Goal: Task Accomplishment & Management: Complete application form

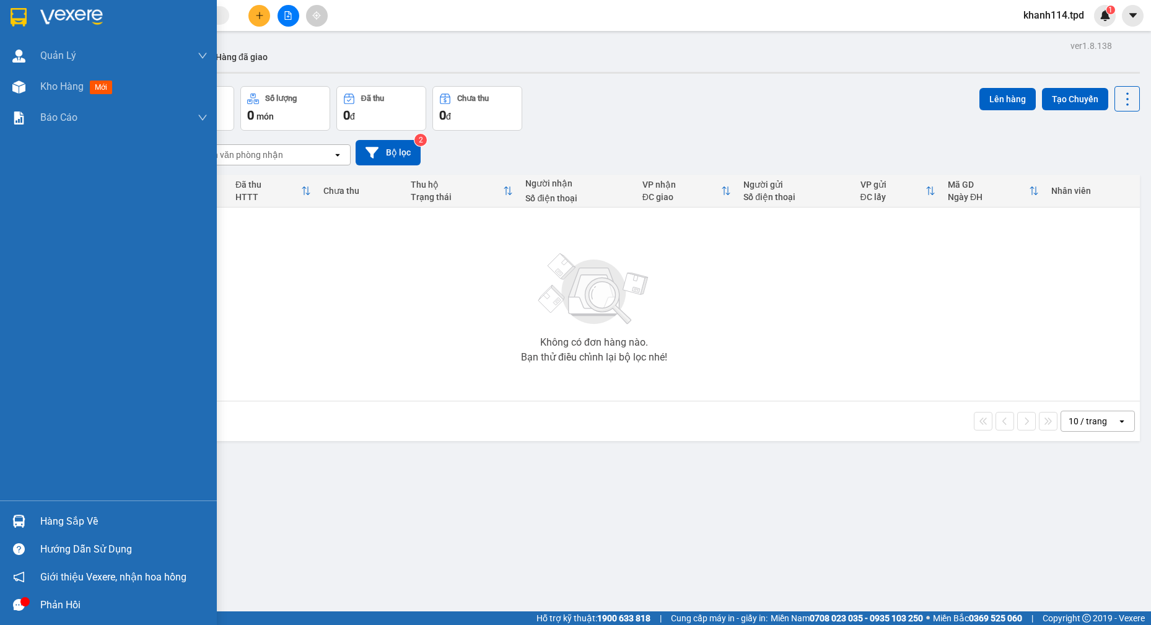
click at [56, 512] on div "Hàng sắp về" at bounding box center [123, 521] width 167 height 19
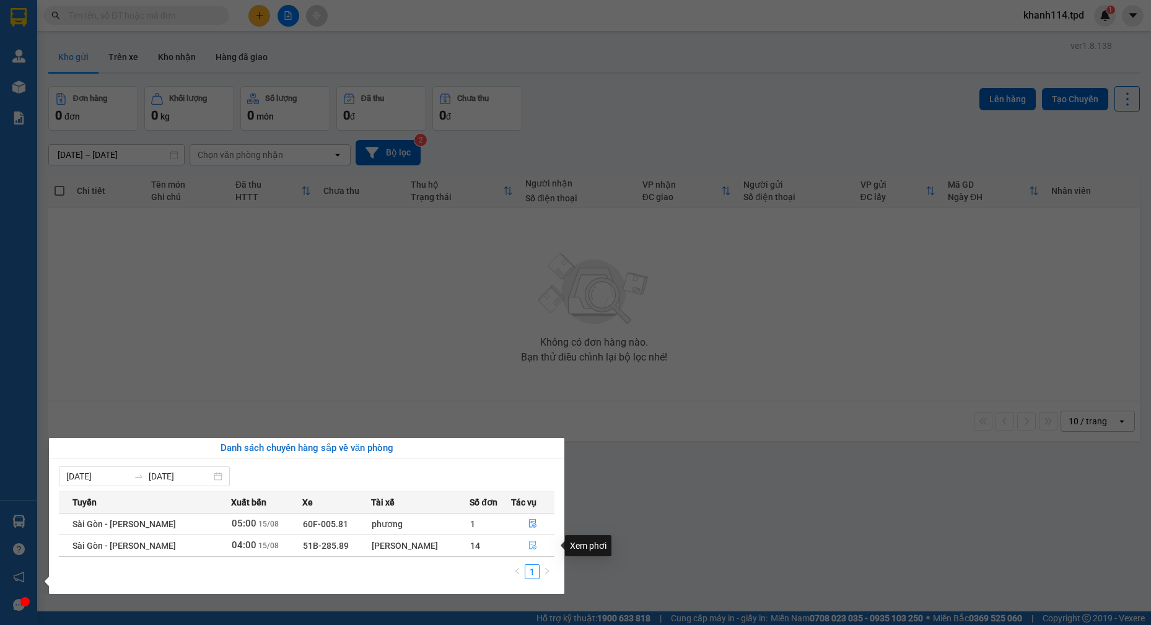
click at [529, 545] on icon "file-done" at bounding box center [532, 545] width 7 height 9
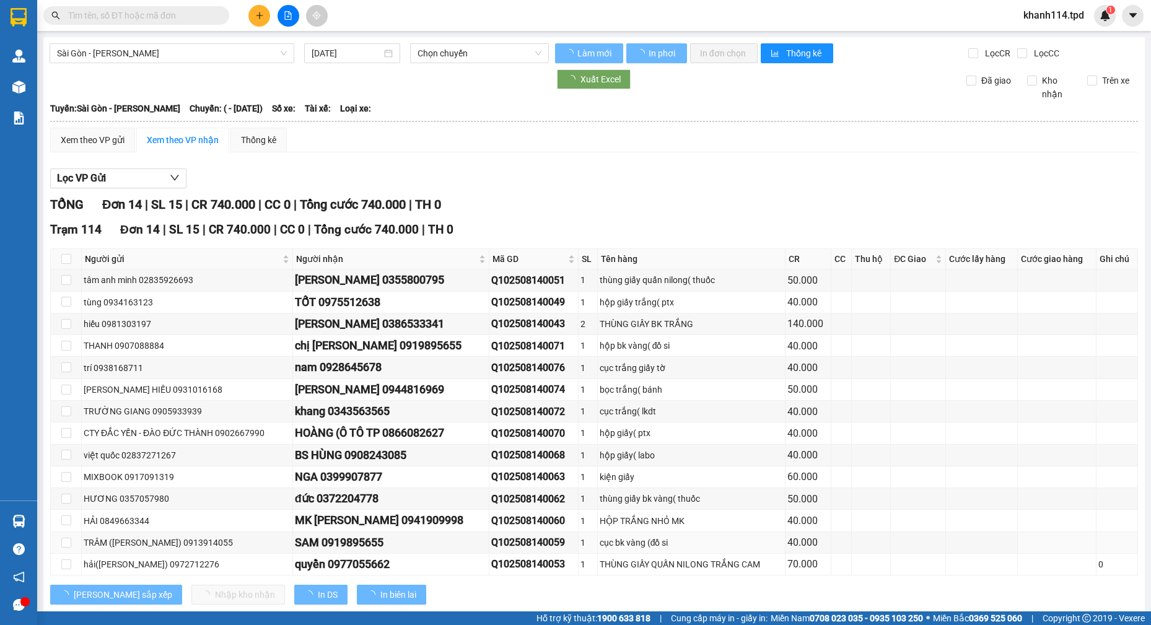
type input "[DATE]"
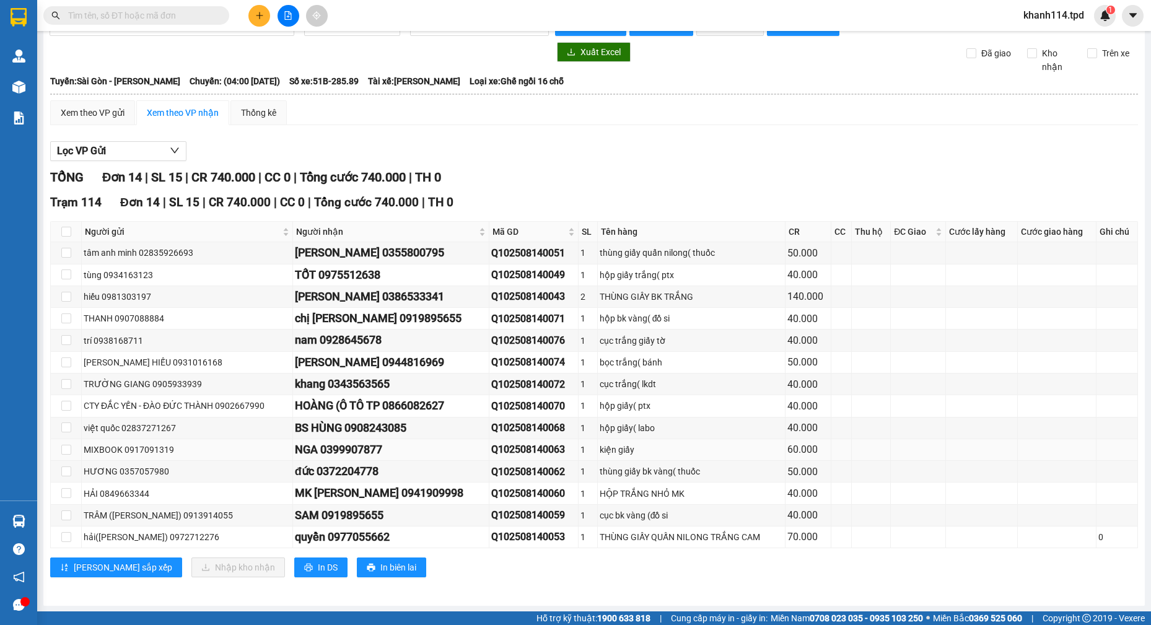
scroll to position [28, 0]
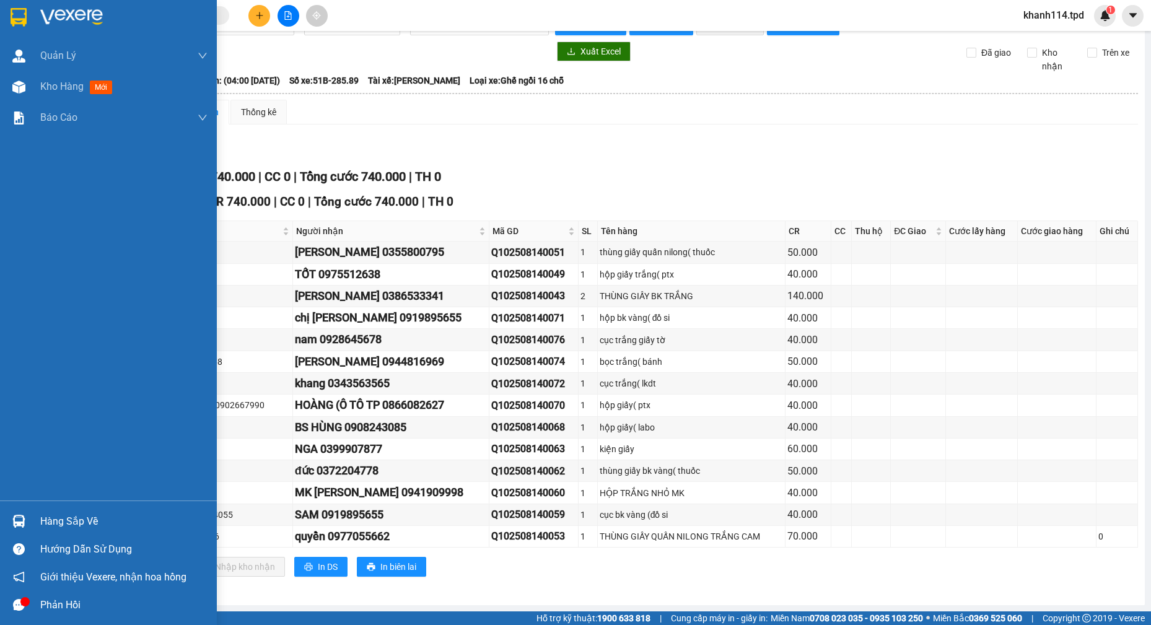
click at [79, 525] on div "Hàng sắp về" at bounding box center [123, 521] width 167 height 19
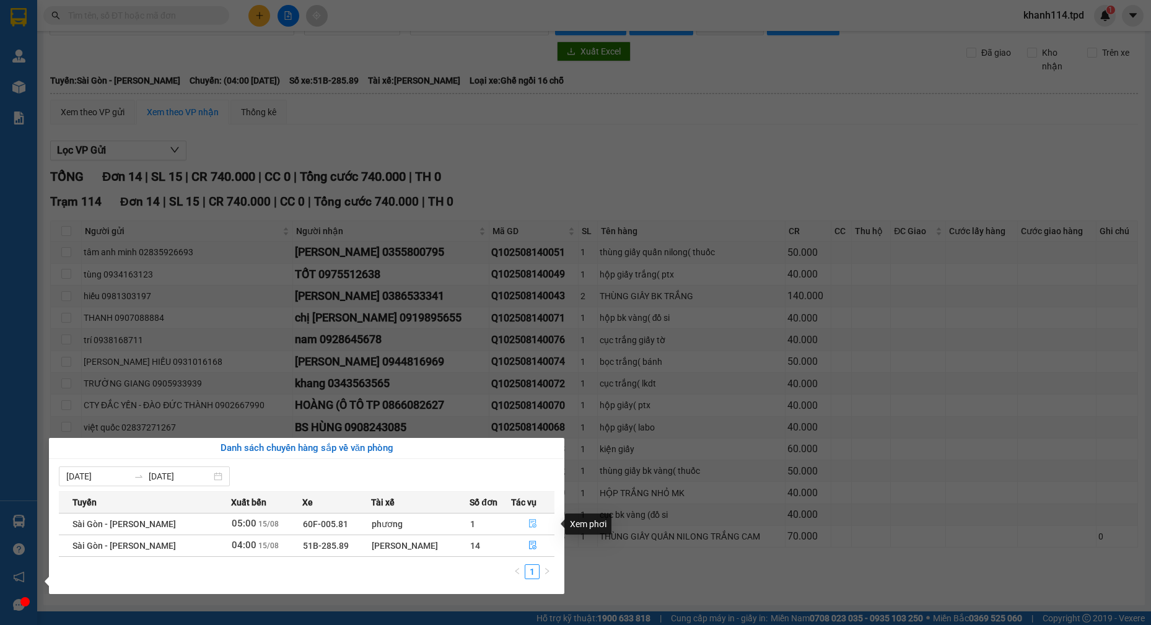
click at [522, 521] on button "button" at bounding box center [533, 524] width 42 height 20
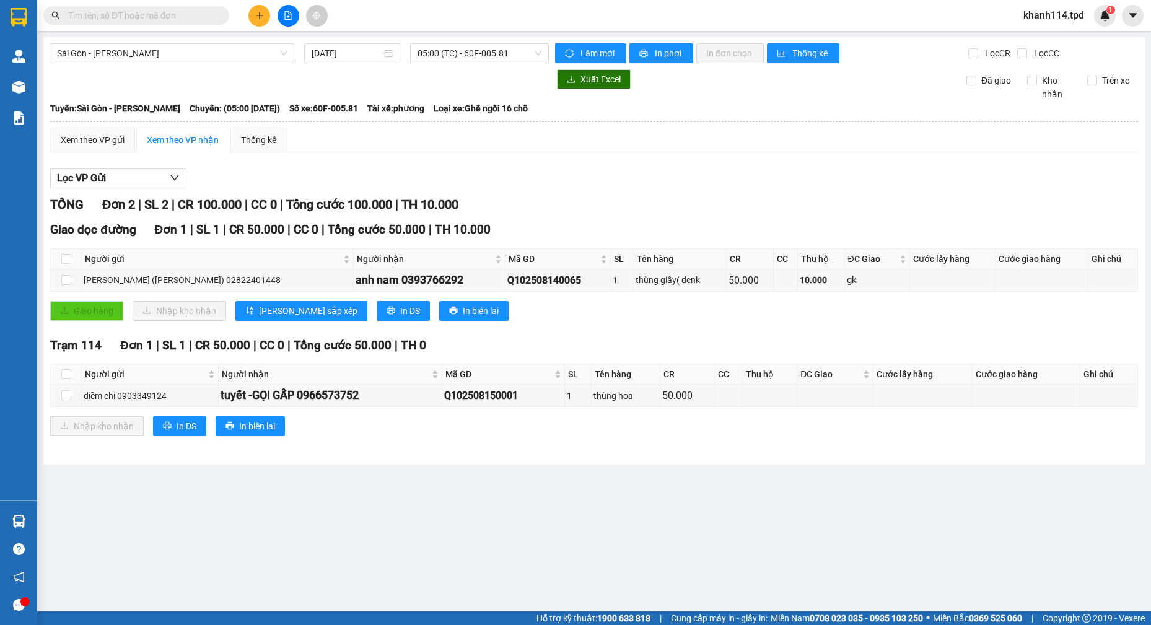
click at [152, 21] on input "text" at bounding box center [141, 16] width 146 height 14
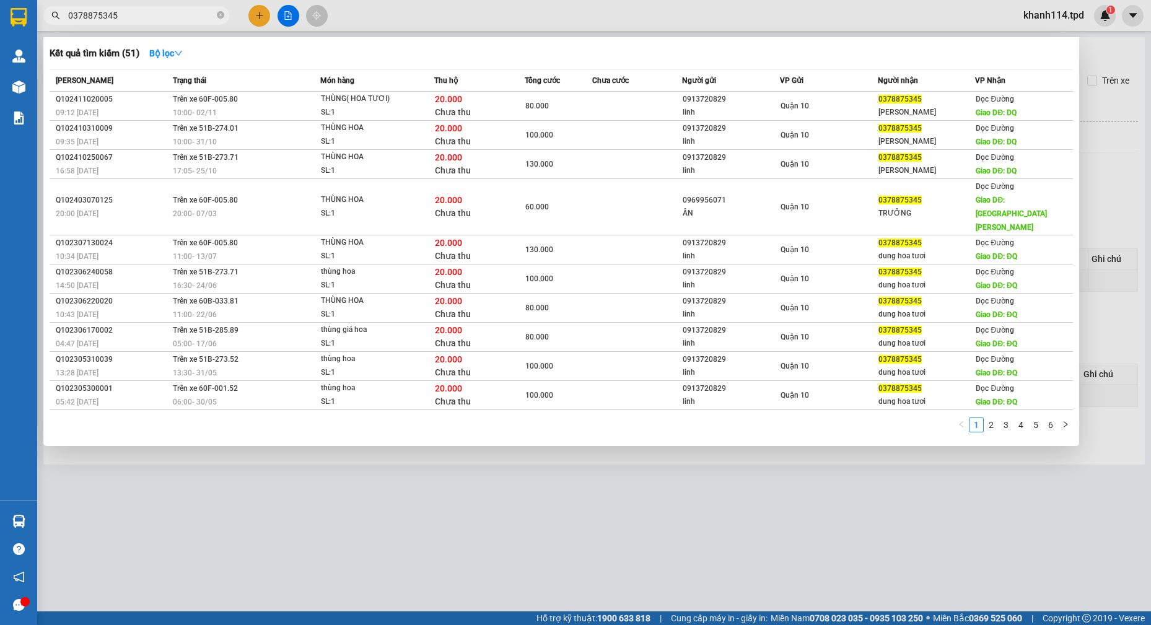
type input "0378875345"
click at [683, 454] on div at bounding box center [575, 312] width 1151 height 625
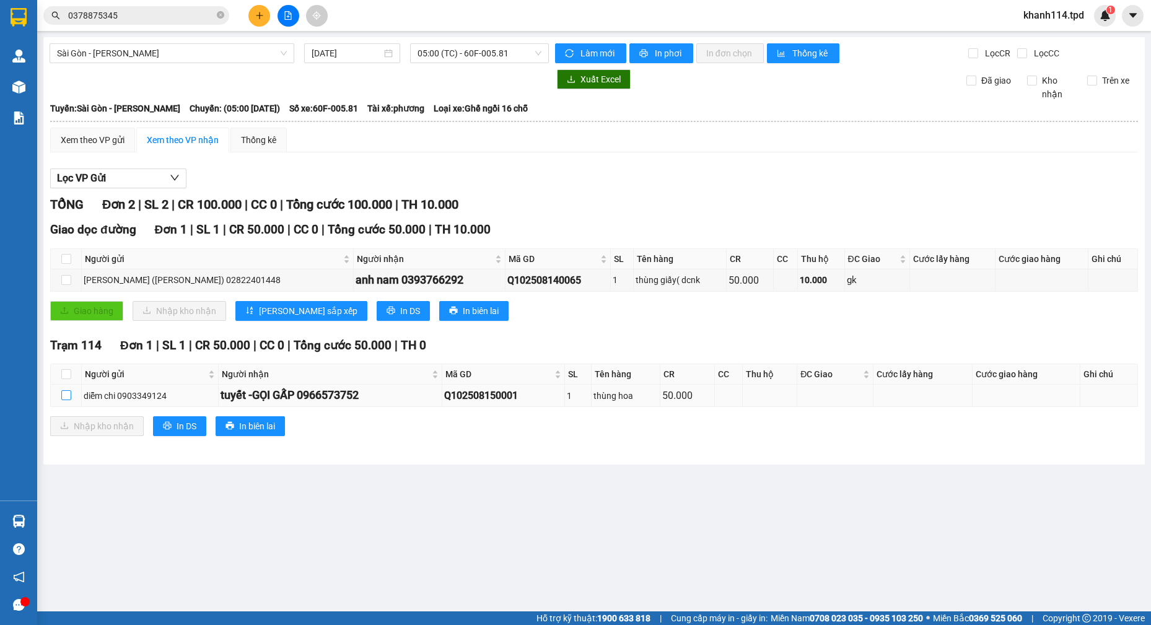
click at [70, 395] on input "checkbox" at bounding box center [66, 395] width 10 height 10
checkbox input "true"
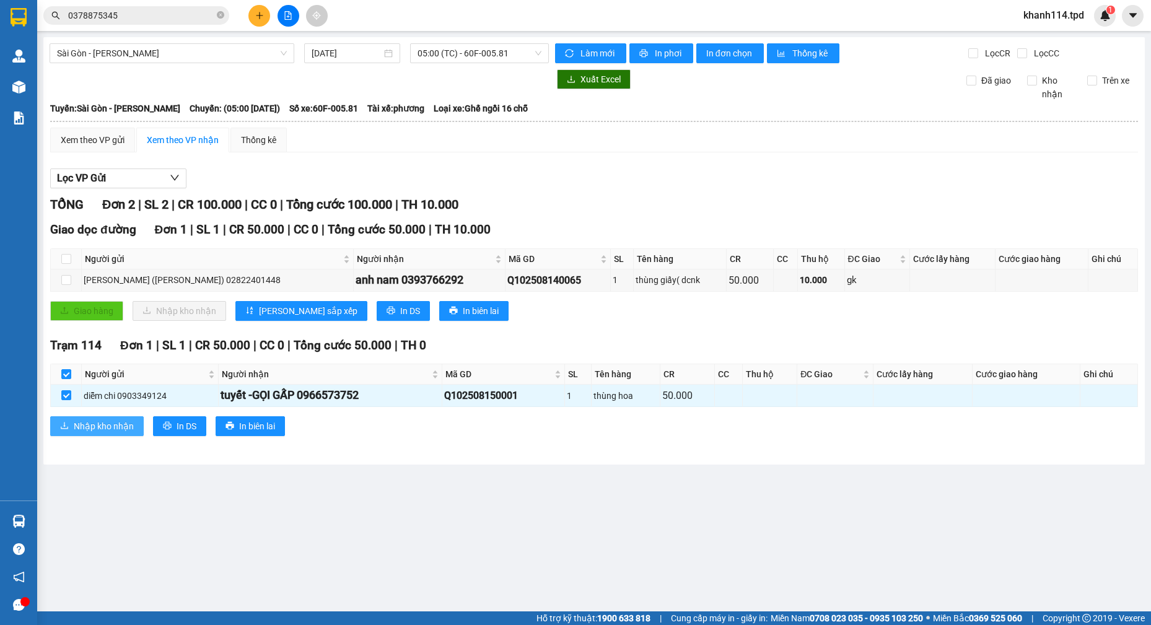
click at [111, 425] on span "Nhập kho nhận" at bounding box center [104, 426] width 60 height 14
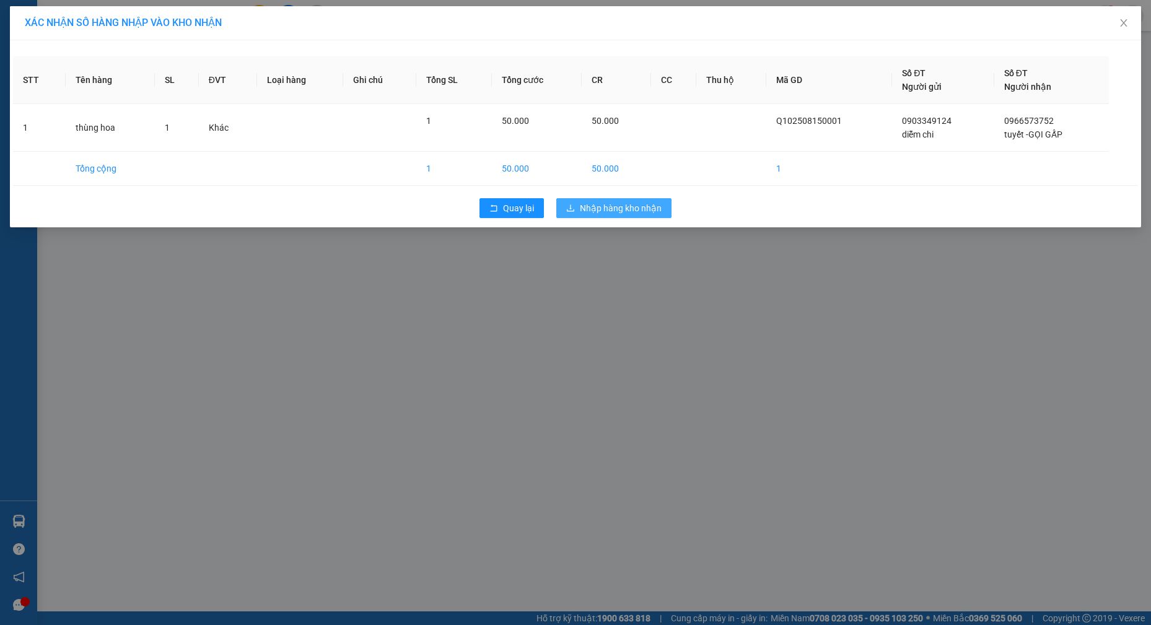
click at [635, 212] on span "Nhập hàng kho nhận" at bounding box center [621, 208] width 82 height 14
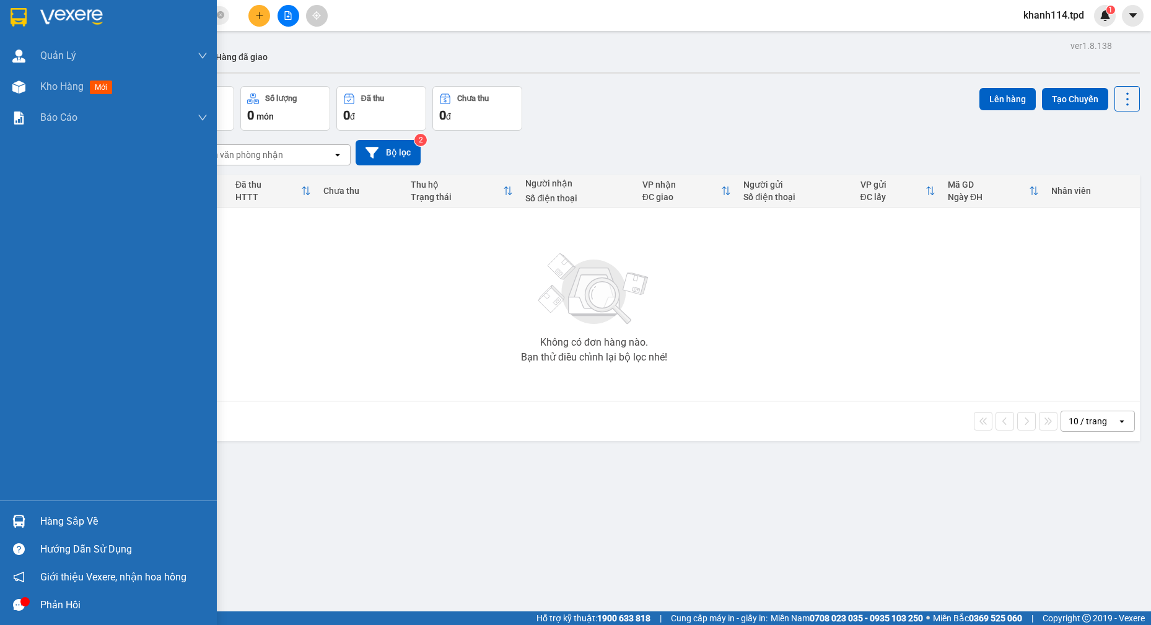
click at [71, 523] on div "Hàng sắp về" at bounding box center [123, 521] width 167 height 19
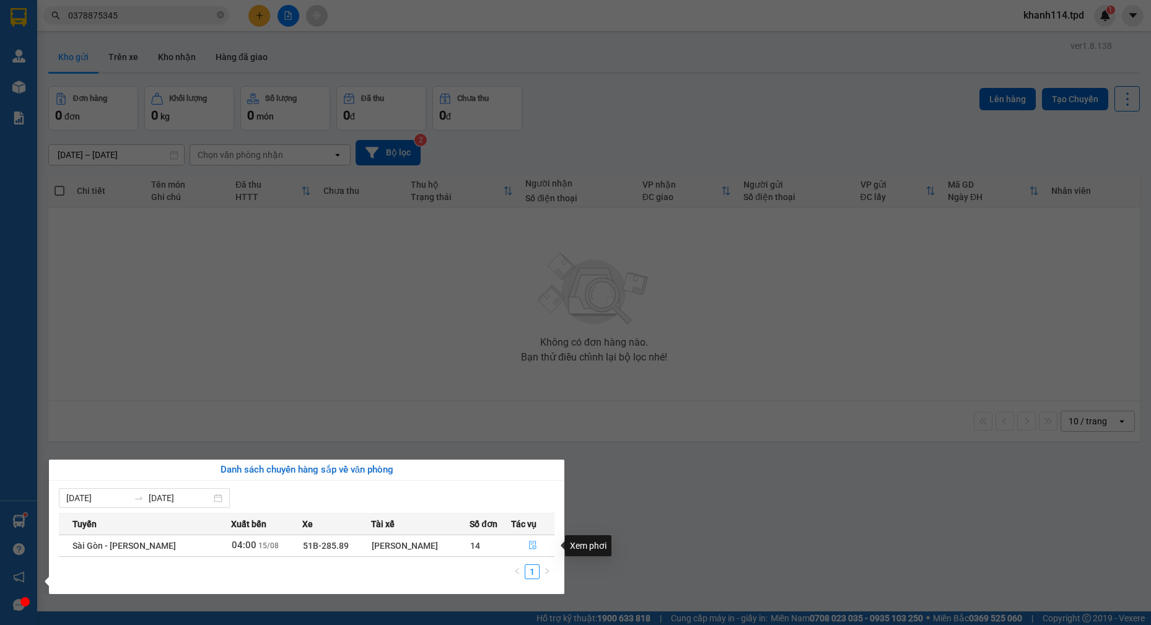
click at [539, 550] on button "button" at bounding box center [533, 546] width 42 height 20
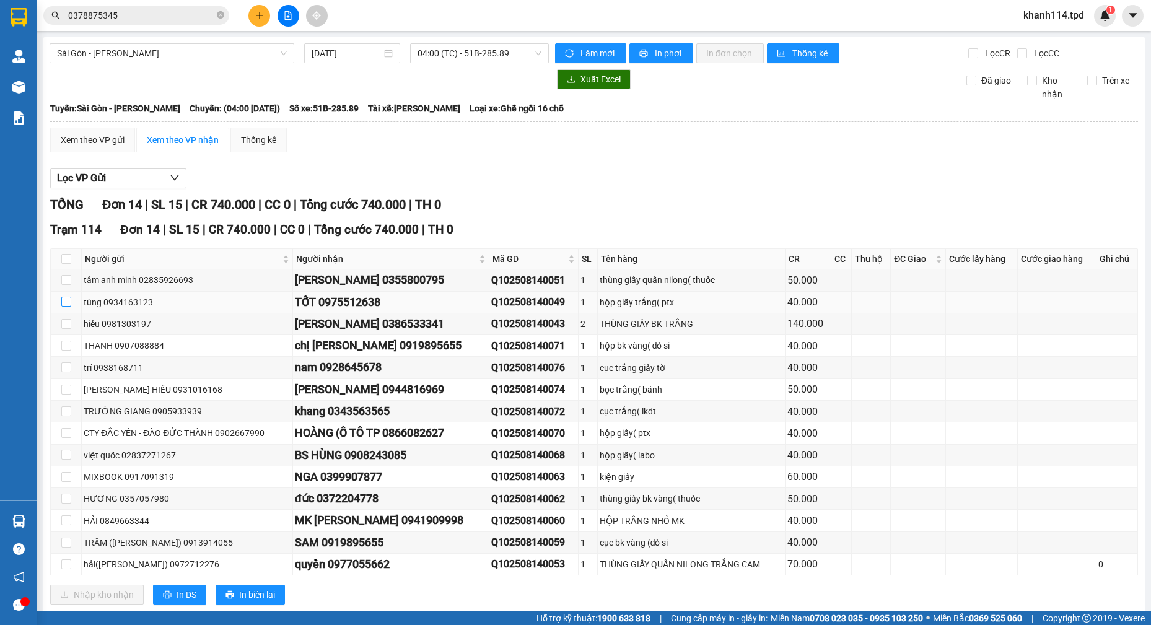
click at [64, 302] on input "checkbox" at bounding box center [66, 302] width 10 height 10
checkbox input "true"
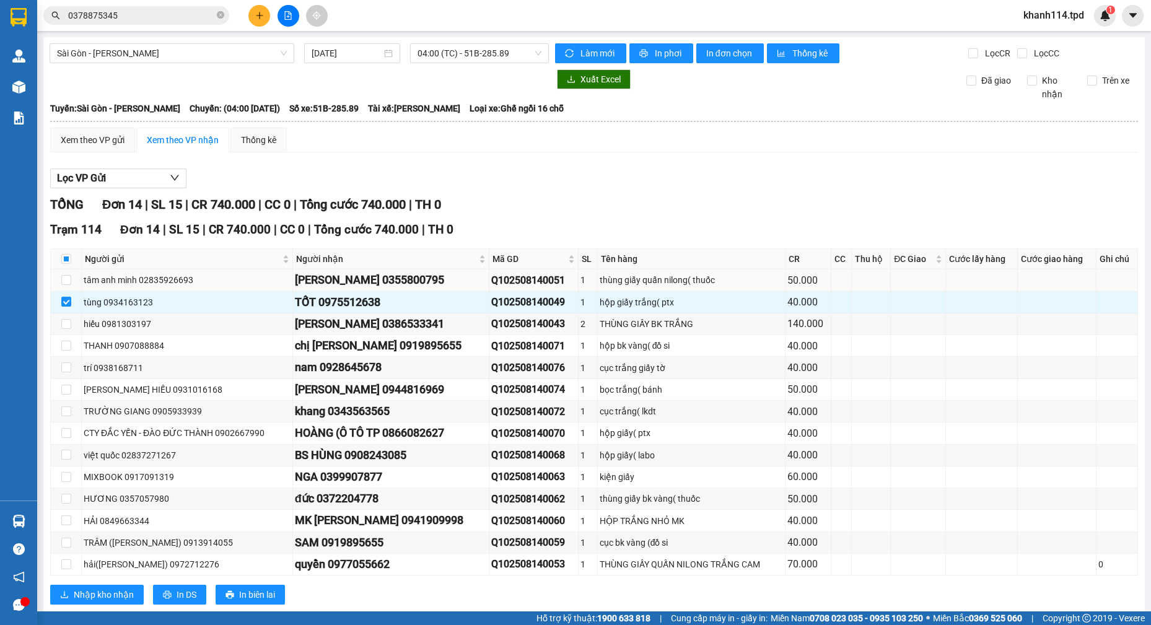
click at [57, 275] on td at bounding box center [66, 280] width 31 height 22
click at [66, 285] on input "checkbox" at bounding box center [66, 280] width 10 height 10
checkbox input "true"
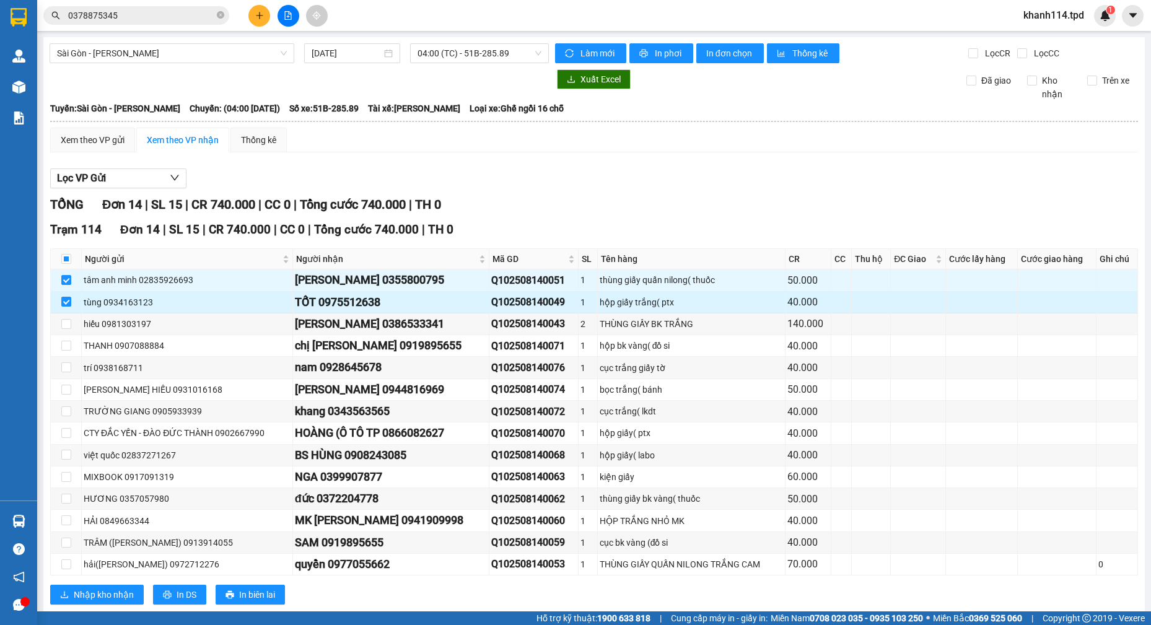
scroll to position [28, 0]
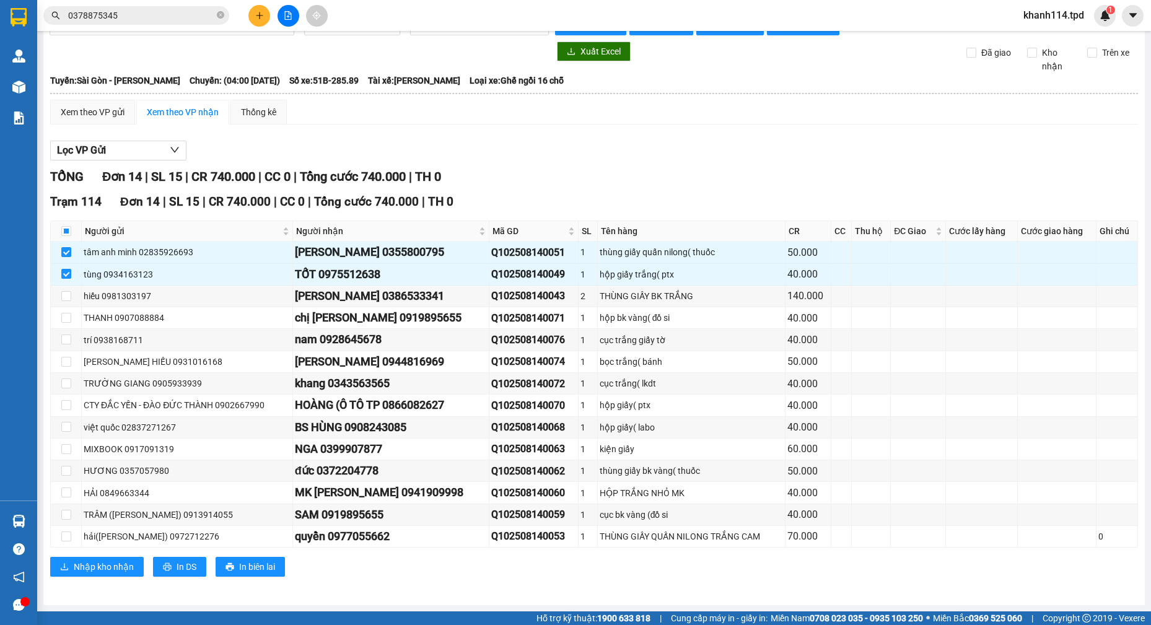
click at [150, 6] on div "Kết quả tìm kiếm ( 51 ) Bộ lọc Mã ĐH Trạng thái Món hàng Thu hộ Tổng cước Chưa …" at bounding box center [121, 16] width 242 height 22
click at [413, 249] on div "[PERSON_NAME] 0355800795" at bounding box center [391, 251] width 193 height 17
copy div "0355800795"
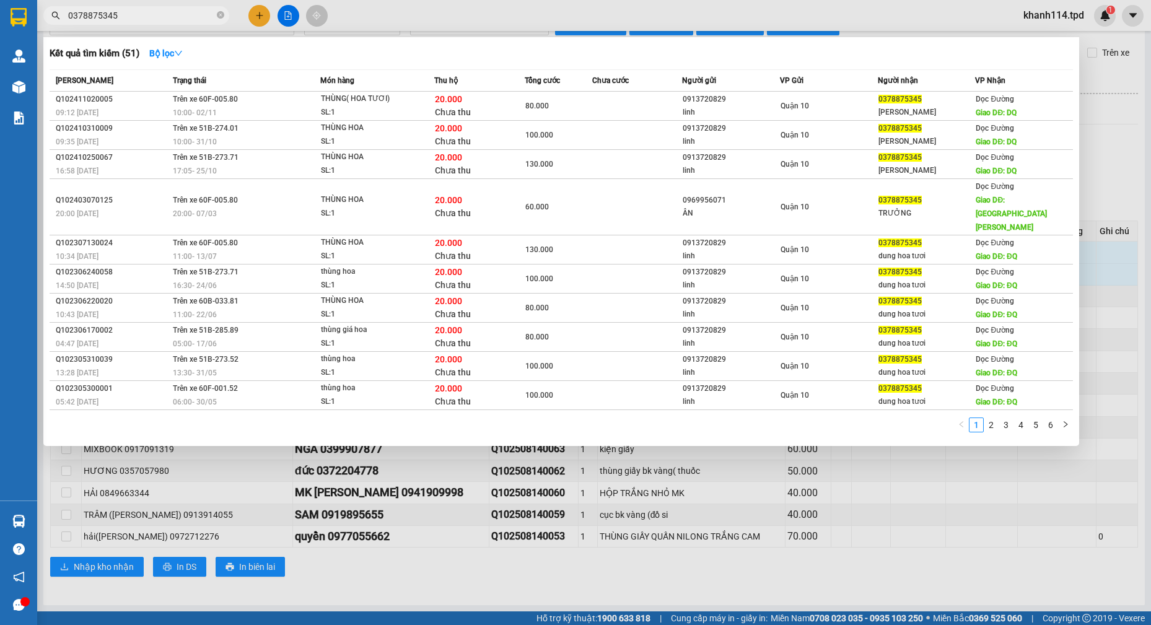
click at [146, 15] on input "0378875345" at bounding box center [141, 16] width 146 height 14
paste input "5580079"
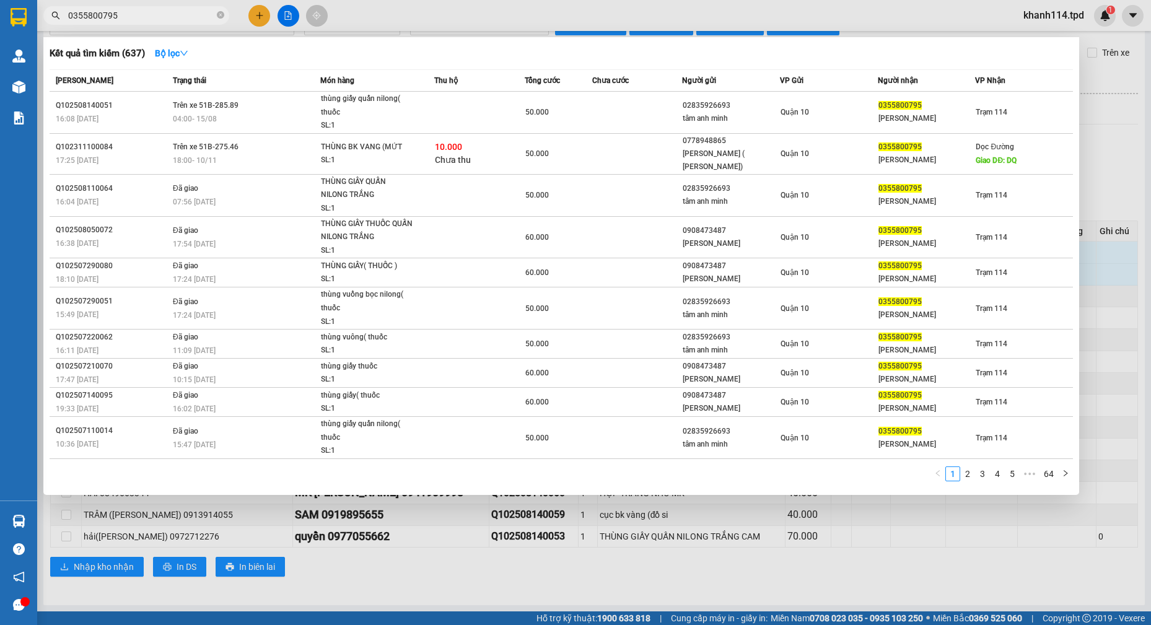
type input "0355800795"
click at [1124, 154] on div at bounding box center [575, 312] width 1151 height 625
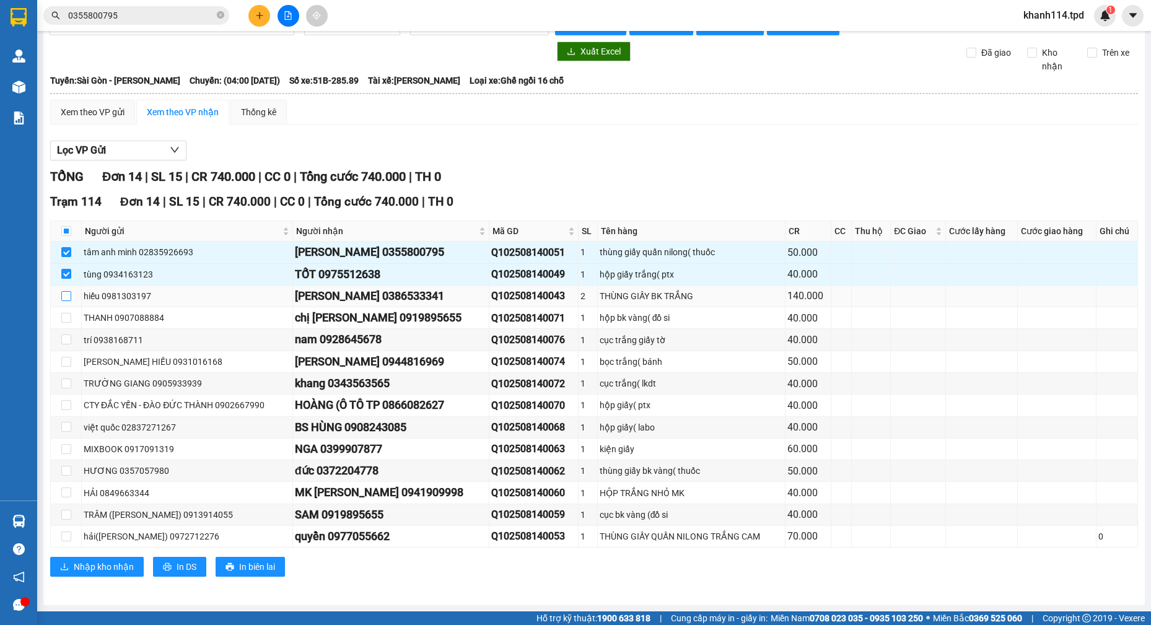
click at [69, 300] on input "checkbox" at bounding box center [66, 296] width 10 height 10
checkbox input "true"
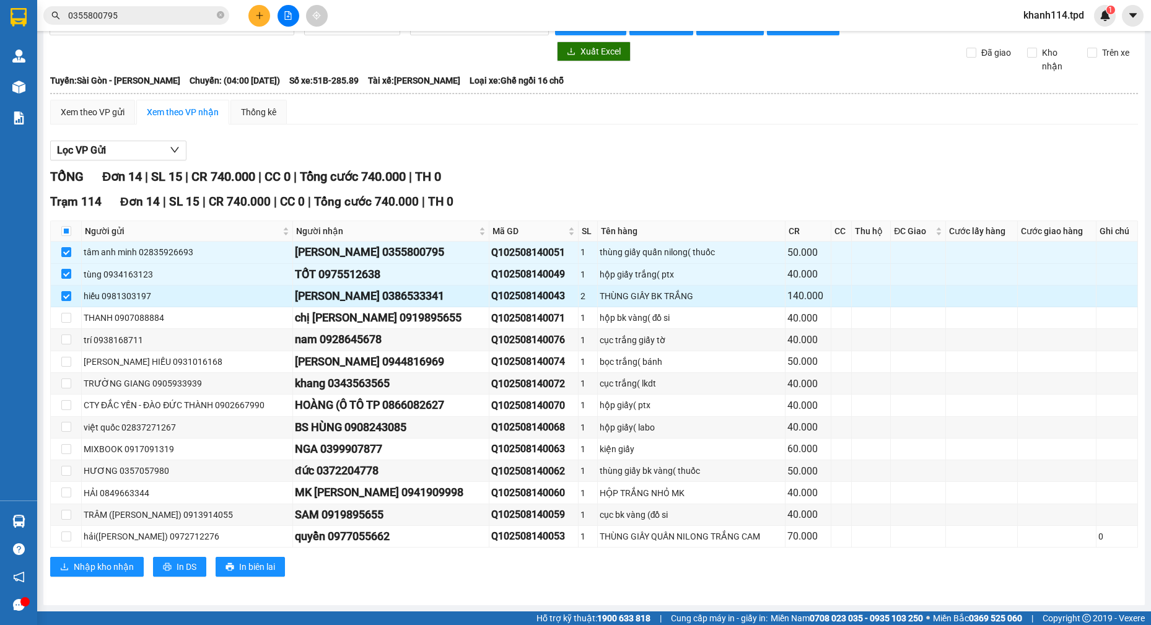
click at [372, 294] on div "[PERSON_NAME] 0386533341" at bounding box center [391, 295] width 193 height 17
copy div "0386533341"
click at [63, 320] on input "checkbox" at bounding box center [66, 318] width 10 height 10
checkbox input "true"
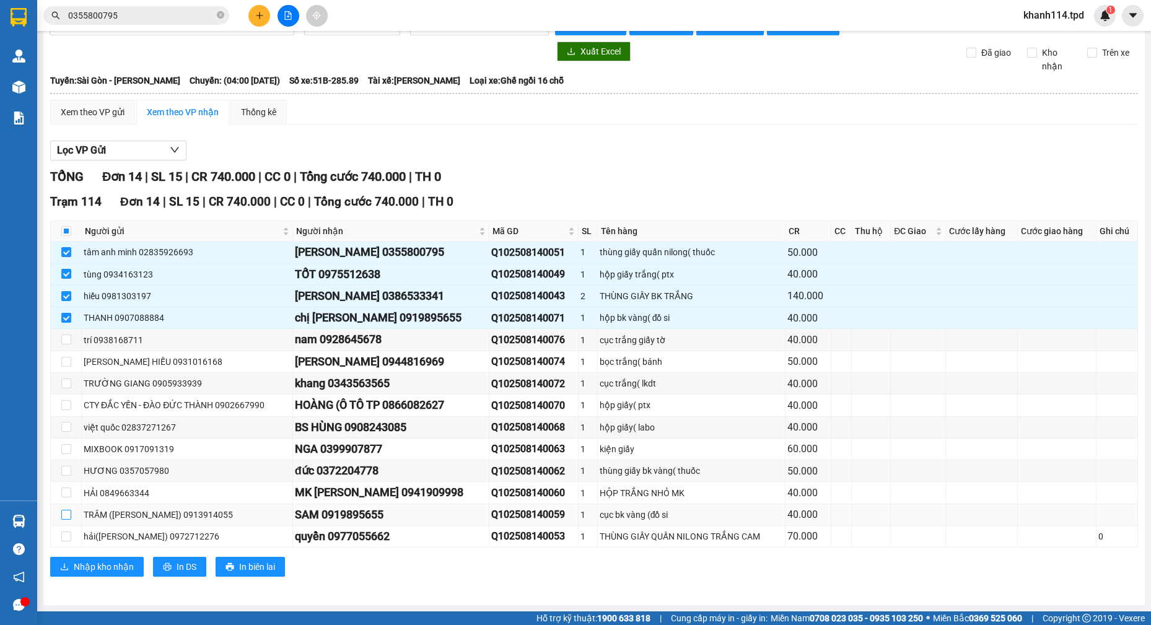
click at [61, 520] on label at bounding box center [66, 515] width 10 height 14
click at [61, 520] on input "checkbox" at bounding box center [66, 515] width 10 height 10
checkbox input "true"
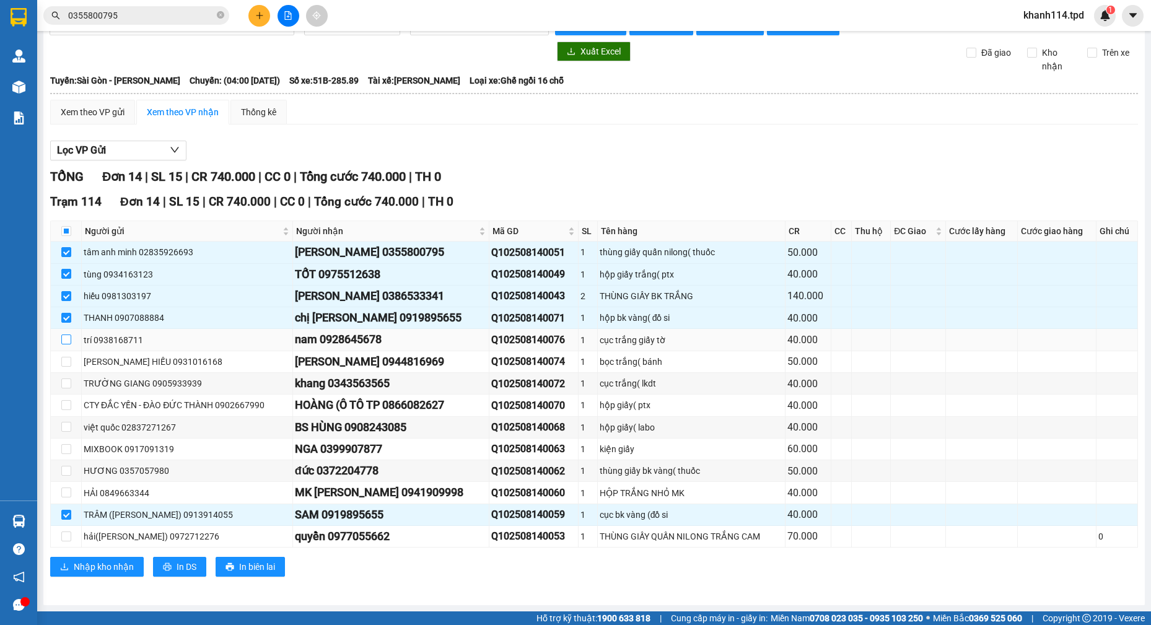
click at [64, 342] on input "checkbox" at bounding box center [66, 340] width 10 height 10
checkbox input "true"
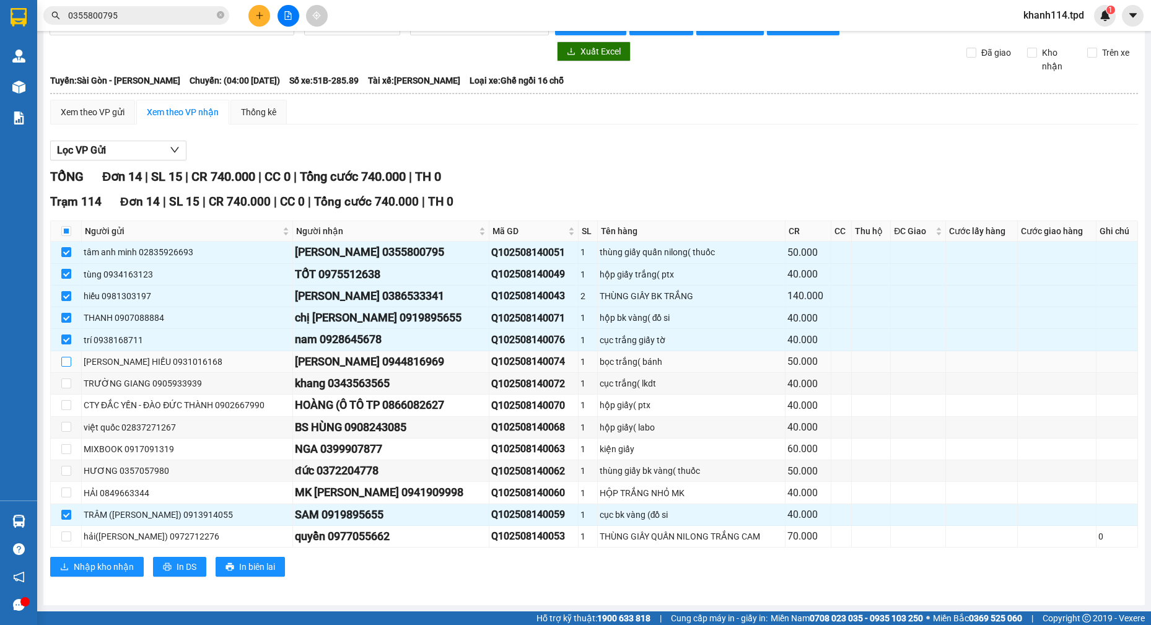
click at [64, 364] on input "checkbox" at bounding box center [66, 362] width 10 height 10
checkbox input "true"
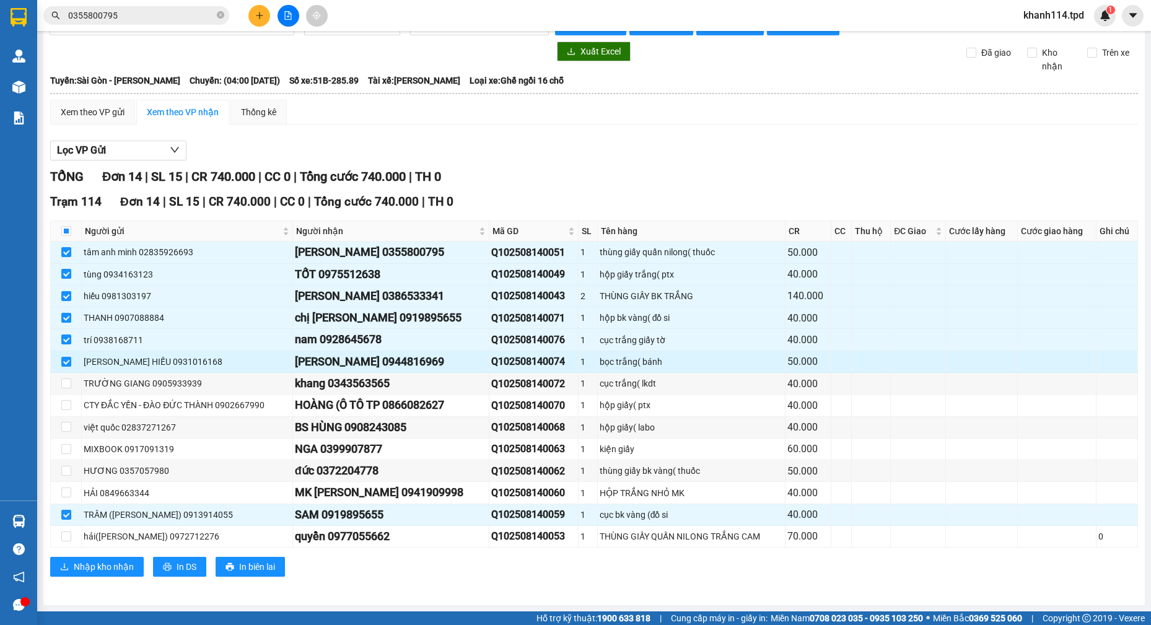
click at [449, 362] on div "[PERSON_NAME] 0944816969" at bounding box center [391, 361] width 193 height 17
copy div "0944816969"
drag, startPoint x: 64, startPoint y: 382, endPoint x: 71, endPoint y: 380, distance: 7.7
click at [64, 382] on input "checkbox" at bounding box center [66, 384] width 10 height 10
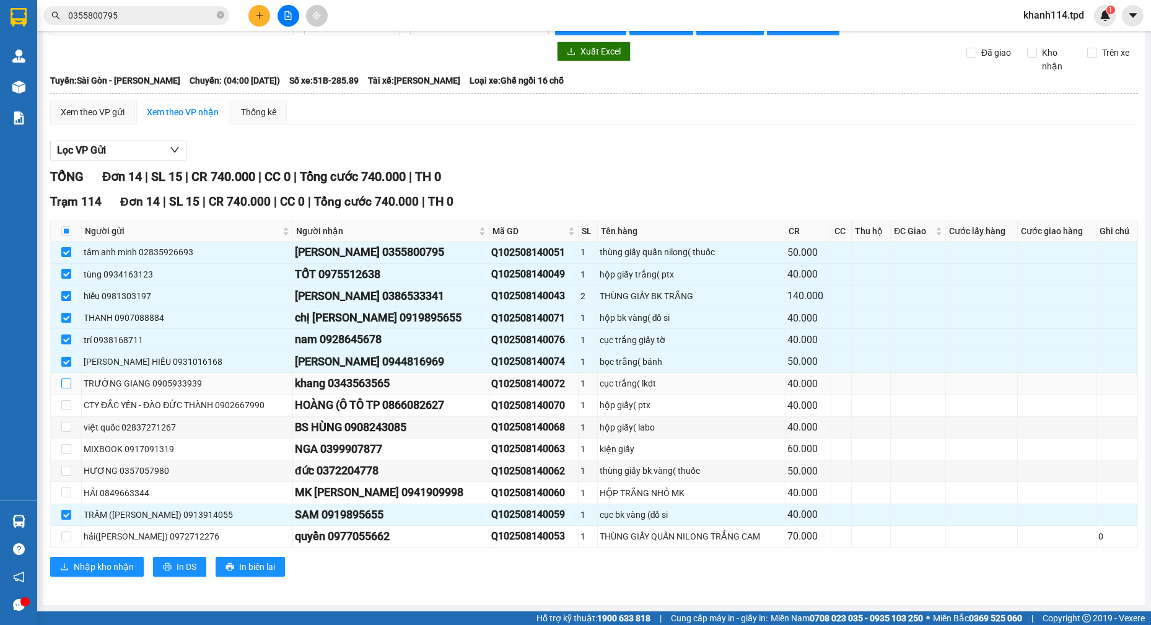
checkbox input "true"
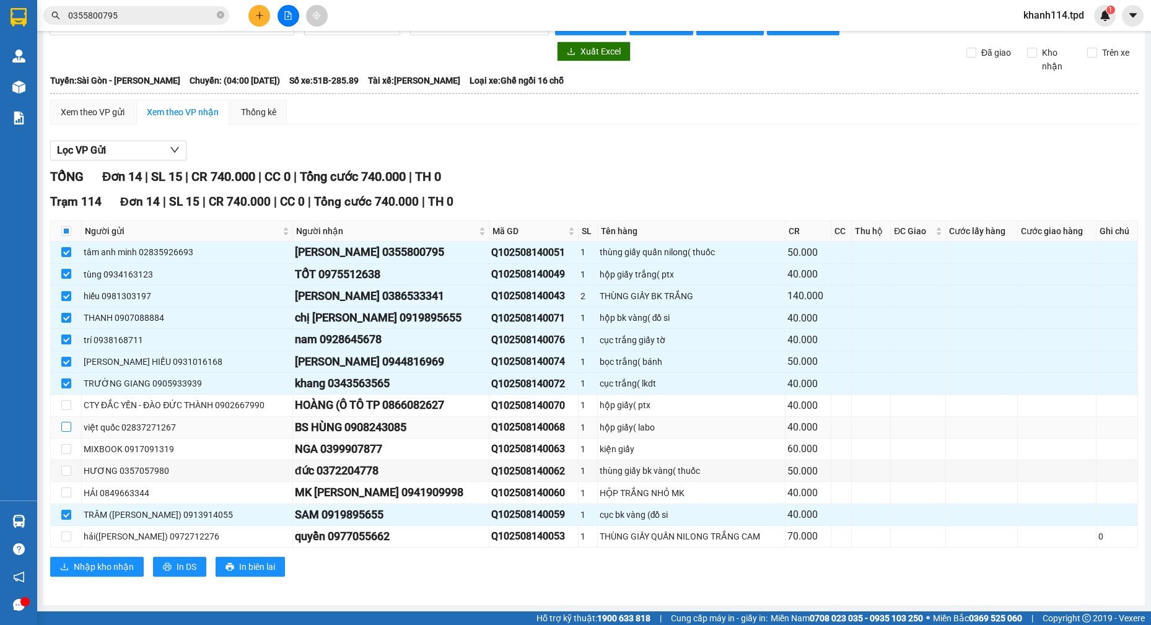
click at [67, 427] on input "checkbox" at bounding box center [66, 427] width 10 height 10
checkbox input "true"
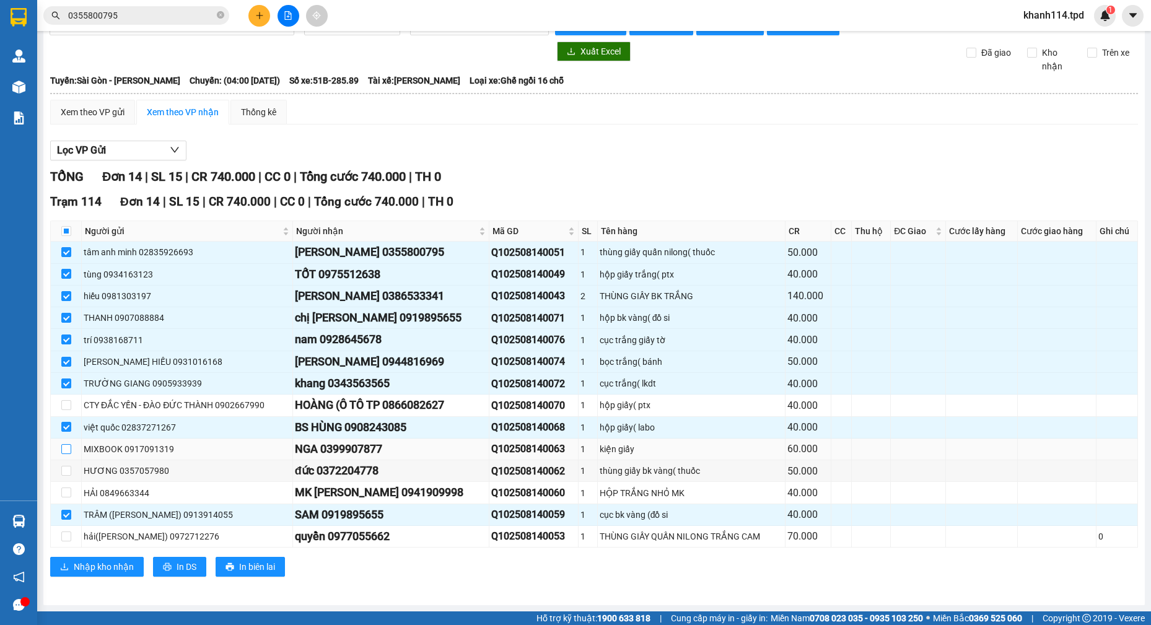
click at [62, 455] on label at bounding box center [66, 449] width 10 height 14
click at [62, 454] on input "checkbox" at bounding box center [66, 449] width 10 height 10
checkbox input "true"
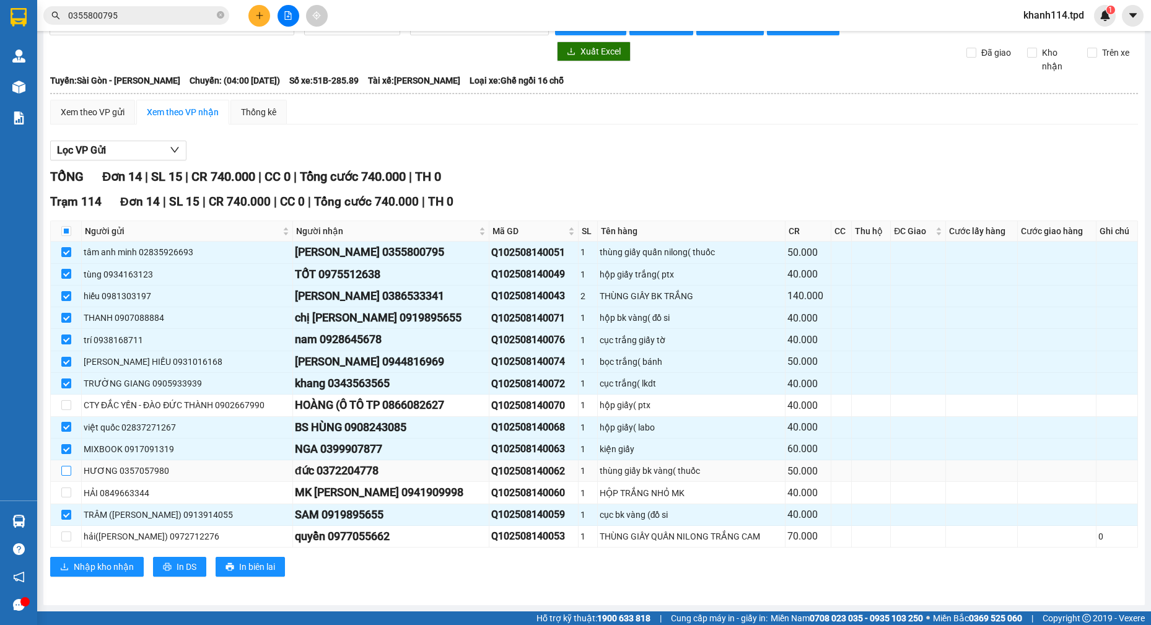
click at [66, 471] on input "checkbox" at bounding box center [66, 471] width 10 height 10
checkbox input "true"
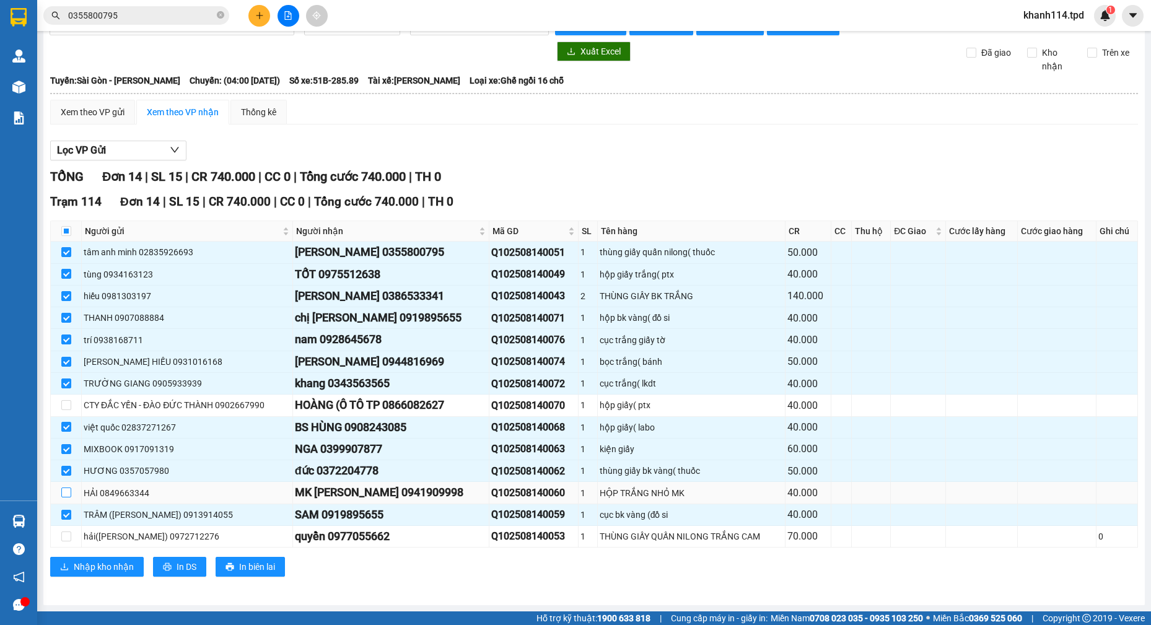
click at [68, 496] on input "checkbox" at bounding box center [66, 493] width 10 height 10
checkbox input "true"
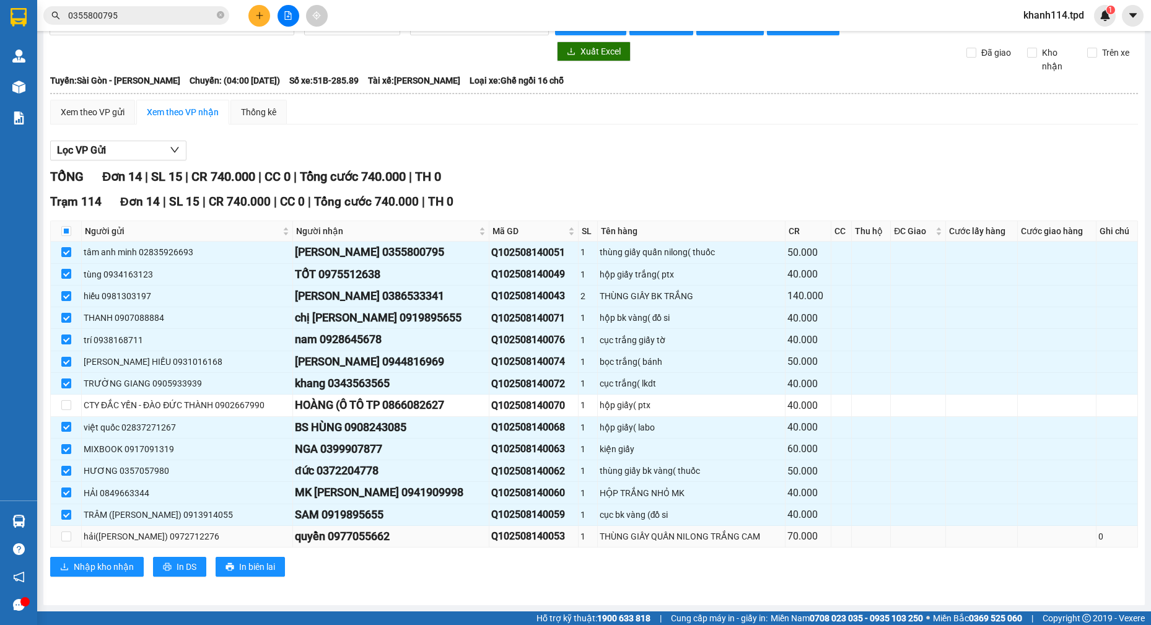
click at [60, 540] on td at bounding box center [66, 537] width 31 height 22
click at [64, 540] on input "checkbox" at bounding box center [66, 537] width 10 height 10
checkbox input "true"
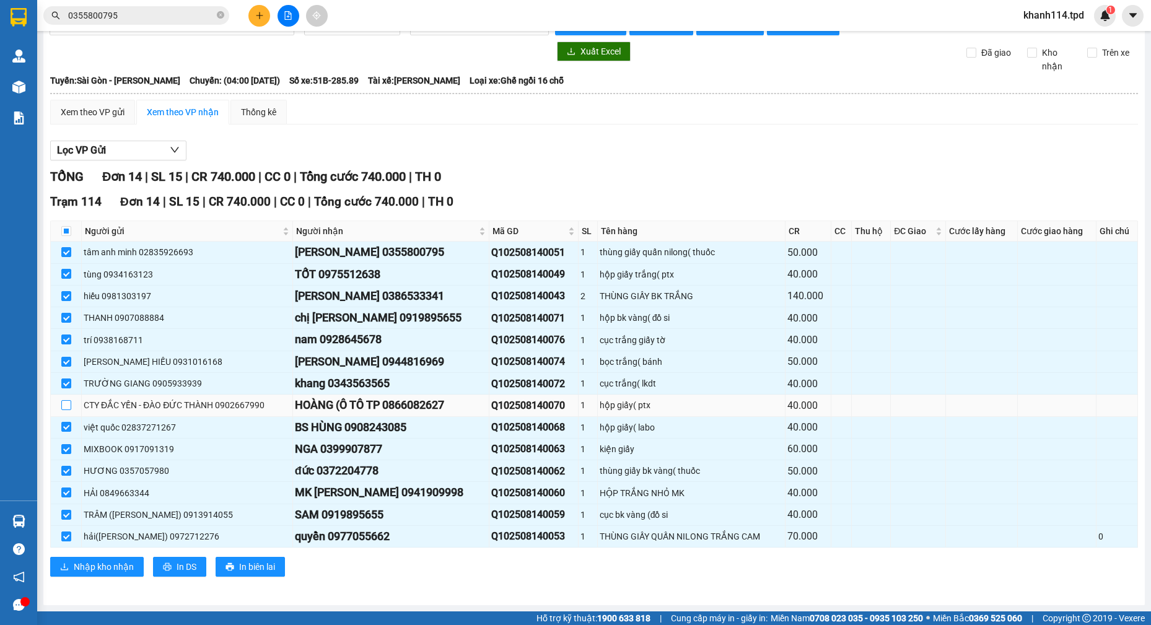
click at [62, 406] on input "checkbox" at bounding box center [66, 405] width 10 height 10
checkbox input "true"
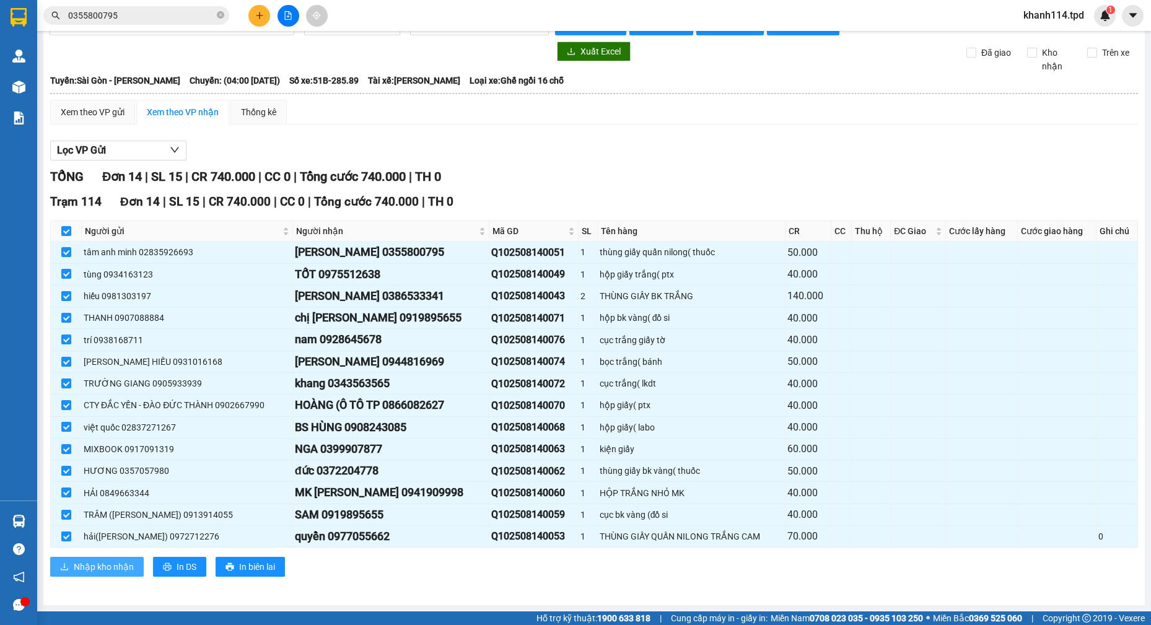
click at [87, 567] on span "Nhập kho nhận" at bounding box center [104, 567] width 60 height 14
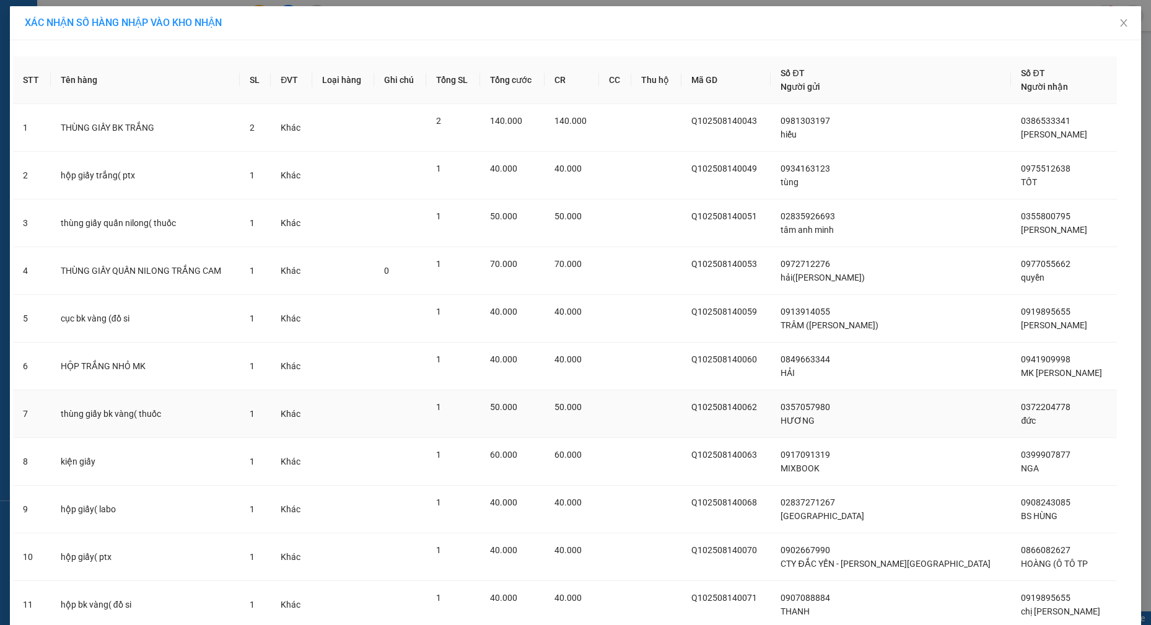
scroll to position [237, 0]
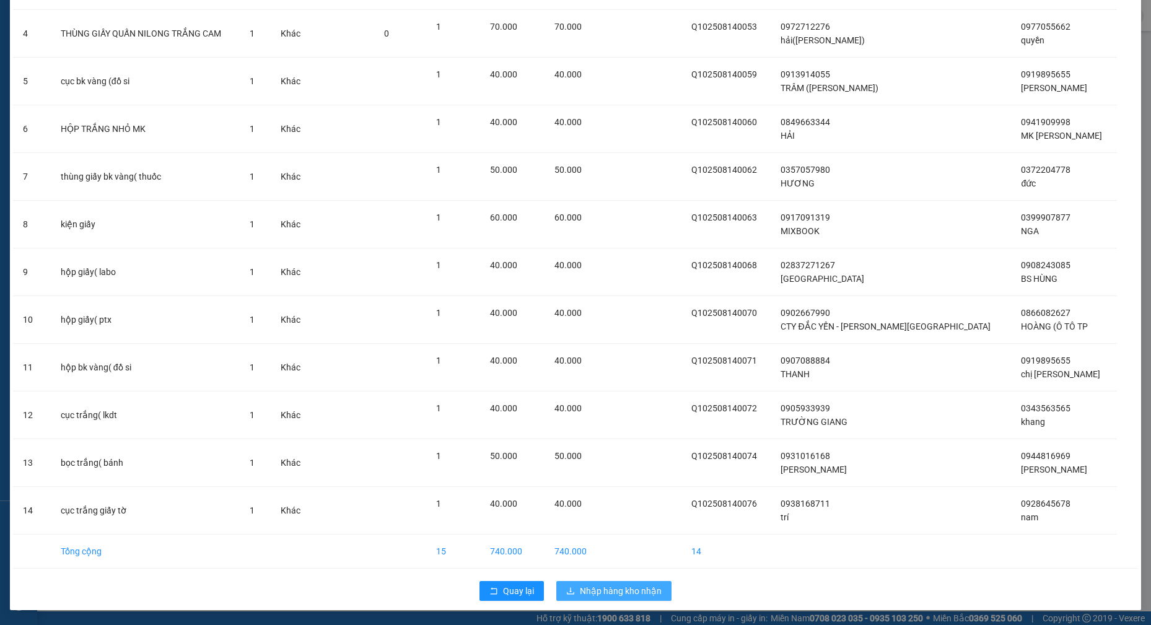
click at [594, 597] on span "Nhập hàng kho nhận" at bounding box center [621, 591] width 82 height 14
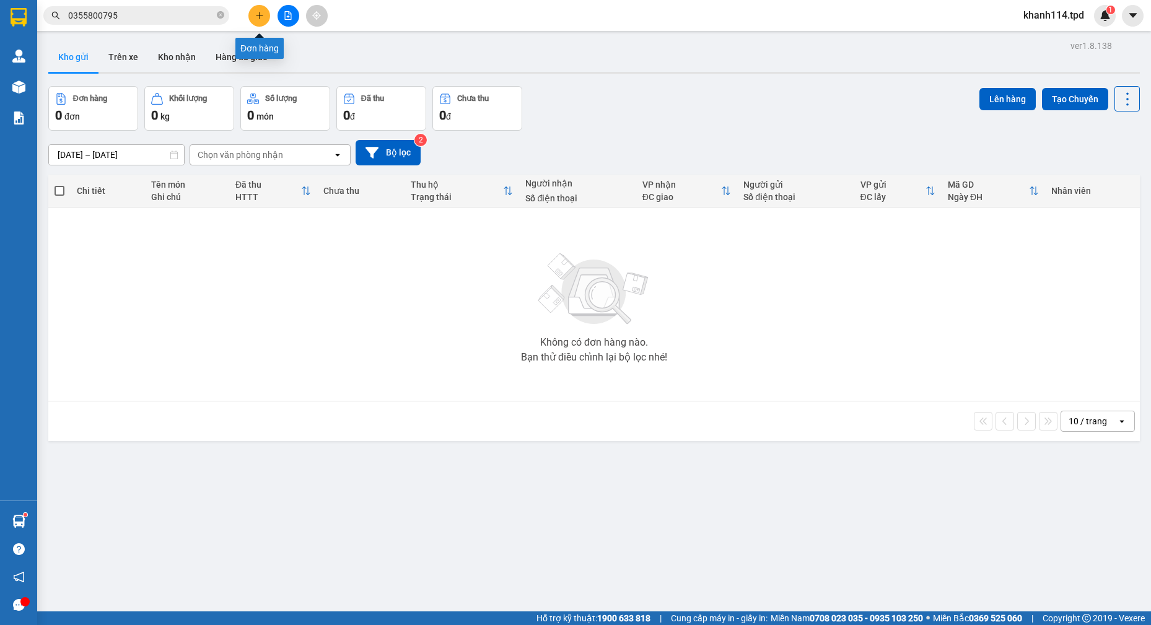
click at [256, 15] on icon "plus" at bounding box center [259, 15] width 9 height 9
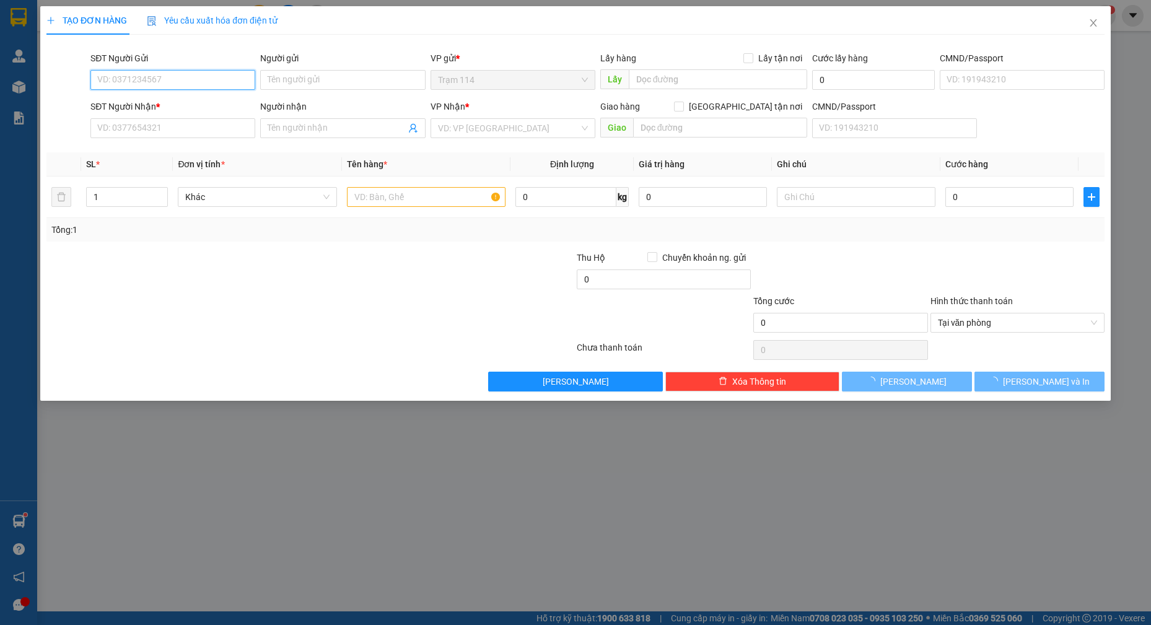
click at [183, 71] on input "SĐT Người Gửi" at bounding box center [172, 80] width 165 height 20
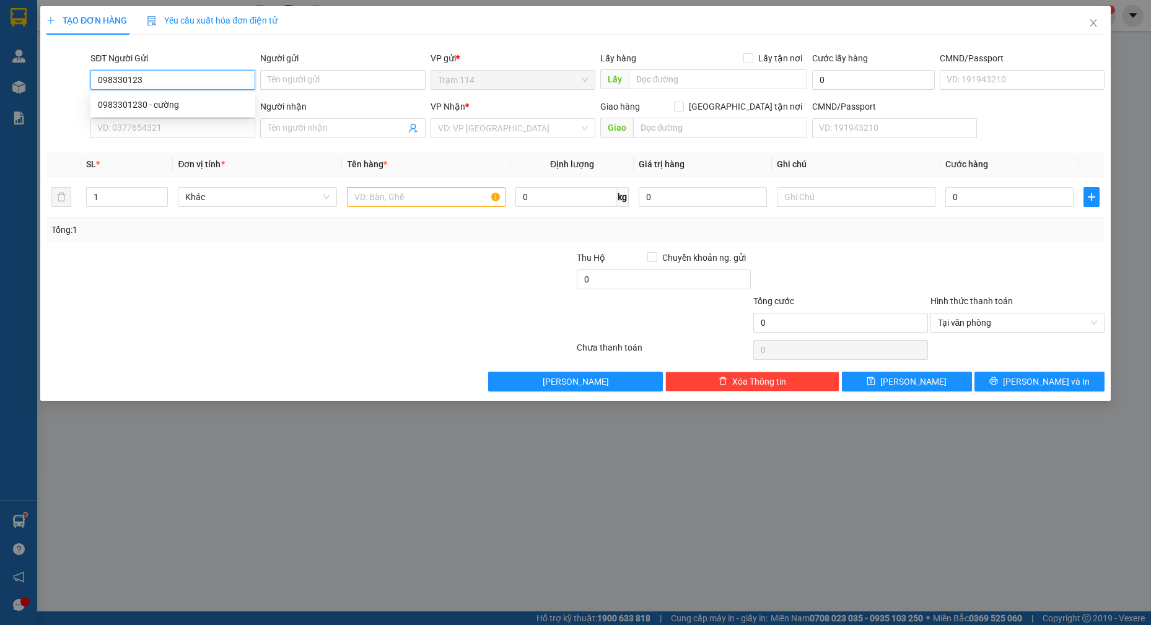
type input "0983301230"
click at [183, 98] on div "0983301230 - cường" at bounding box center [173, 105] width 150 height 14
type input "cường"
type input "0903706816"
type input "nga"
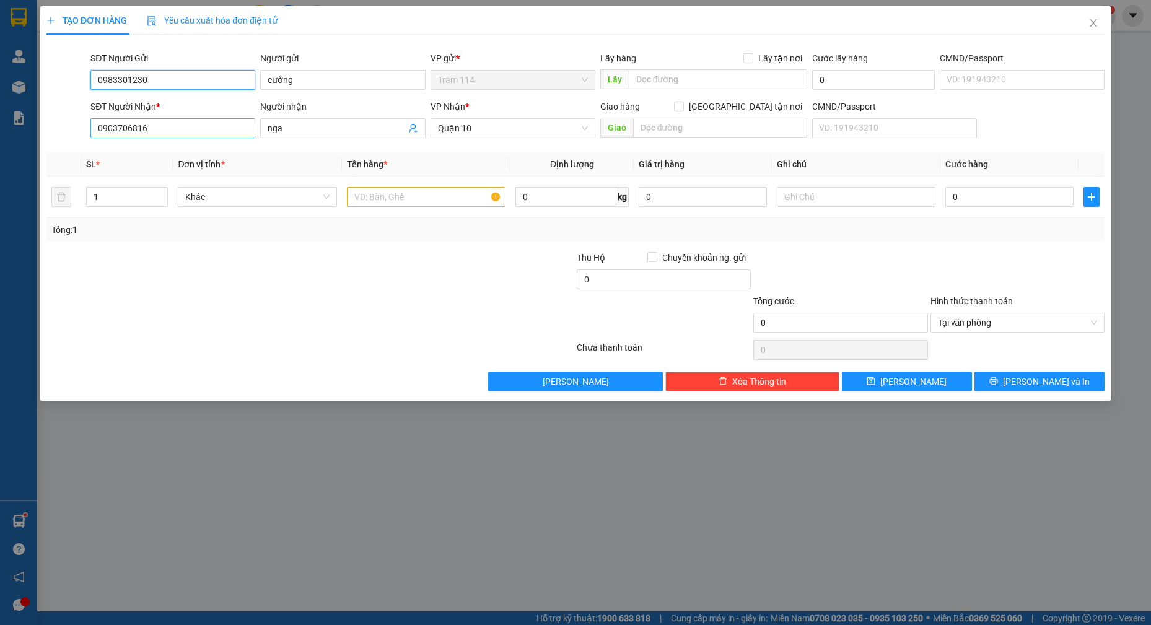
type input "0983301230"
click at [182, 128] on input "0903706816" at bounding box center [172, 128] width 165 height 20
type input "0909335577"
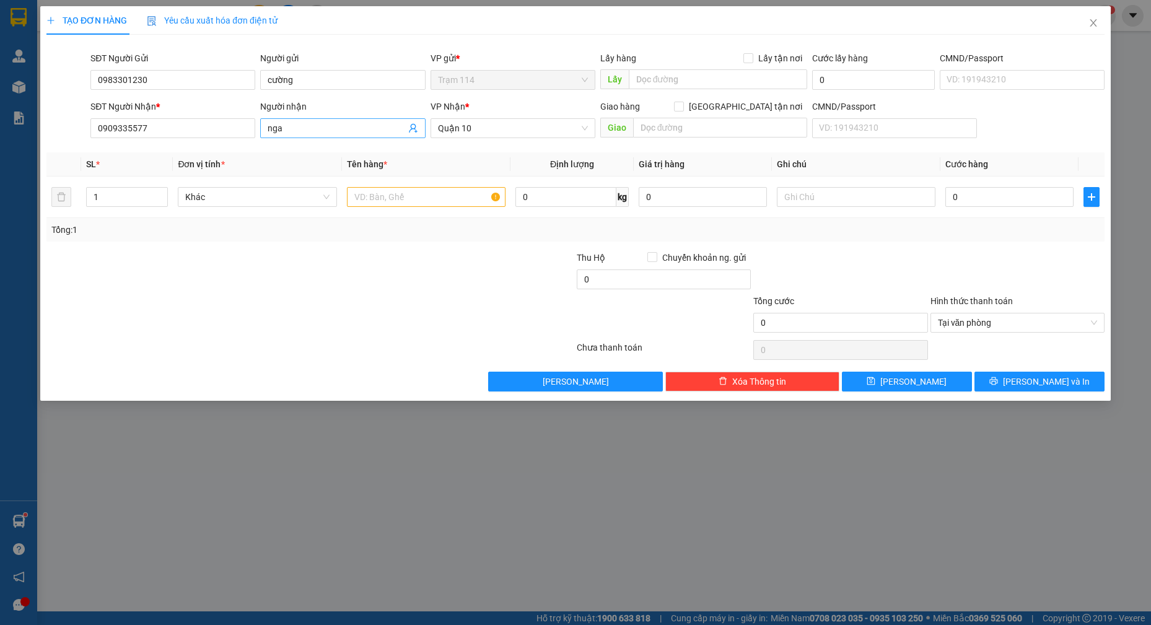
click at [297, 125] on input "nga" at bounding box center [337, 128] width 138 height 14
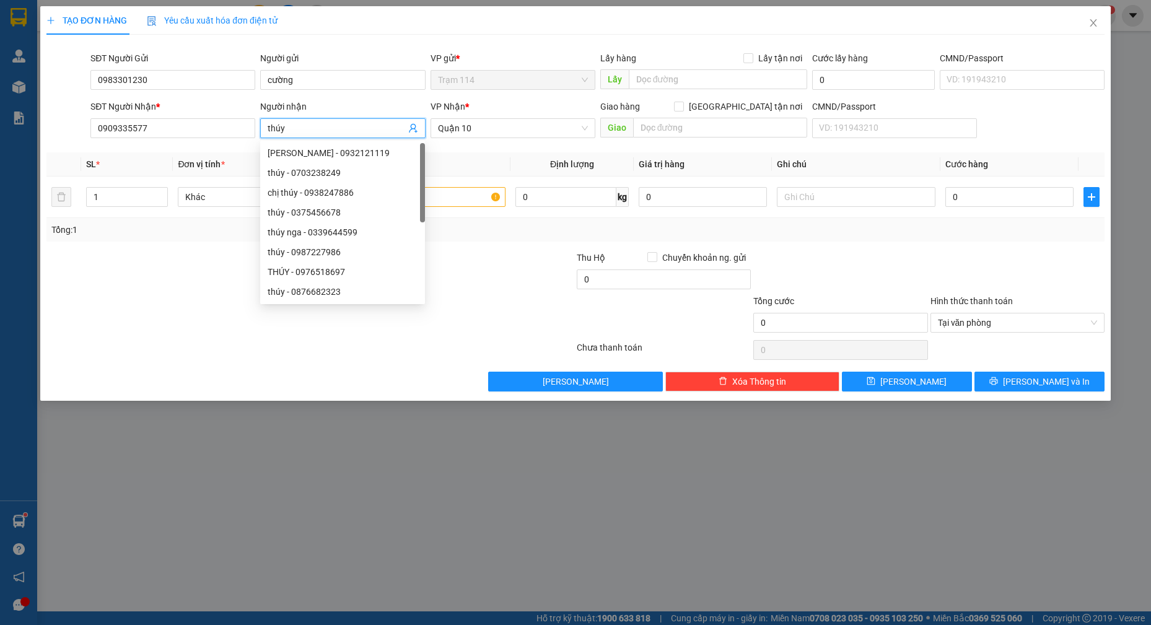
click at [333, 125] on input "thúy" at bounding box center [337, 128] width 138 height 14
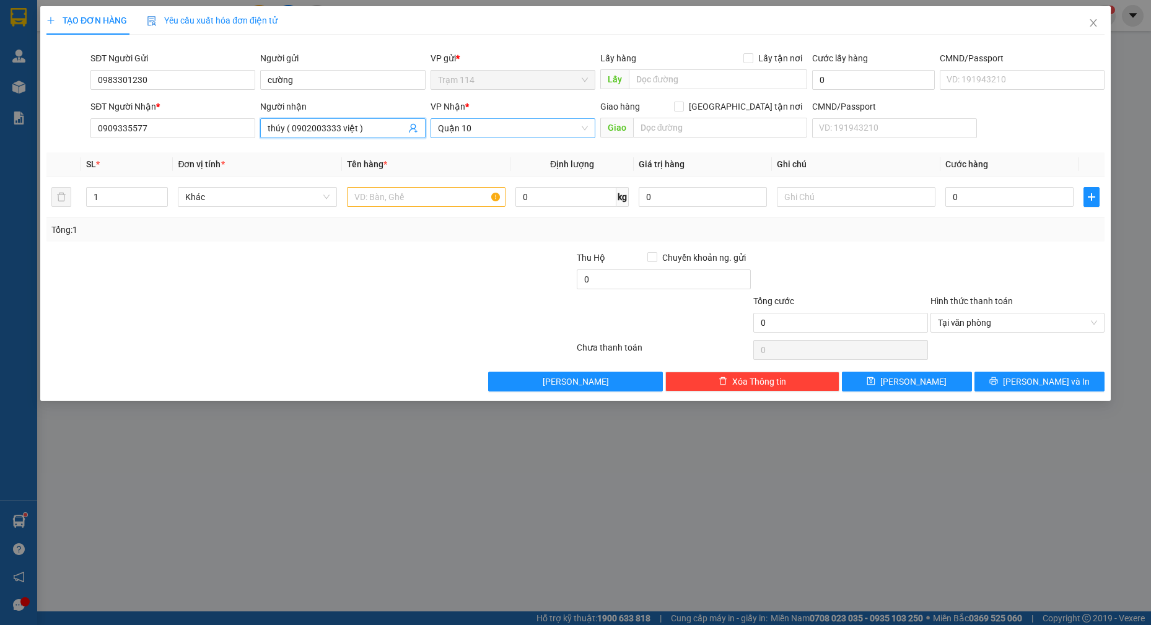
click at [536, 120] on span "Quận 10" at bounding box center [513, 128] width 150 height 19
type input "thúy ( 0902003333 việt )"
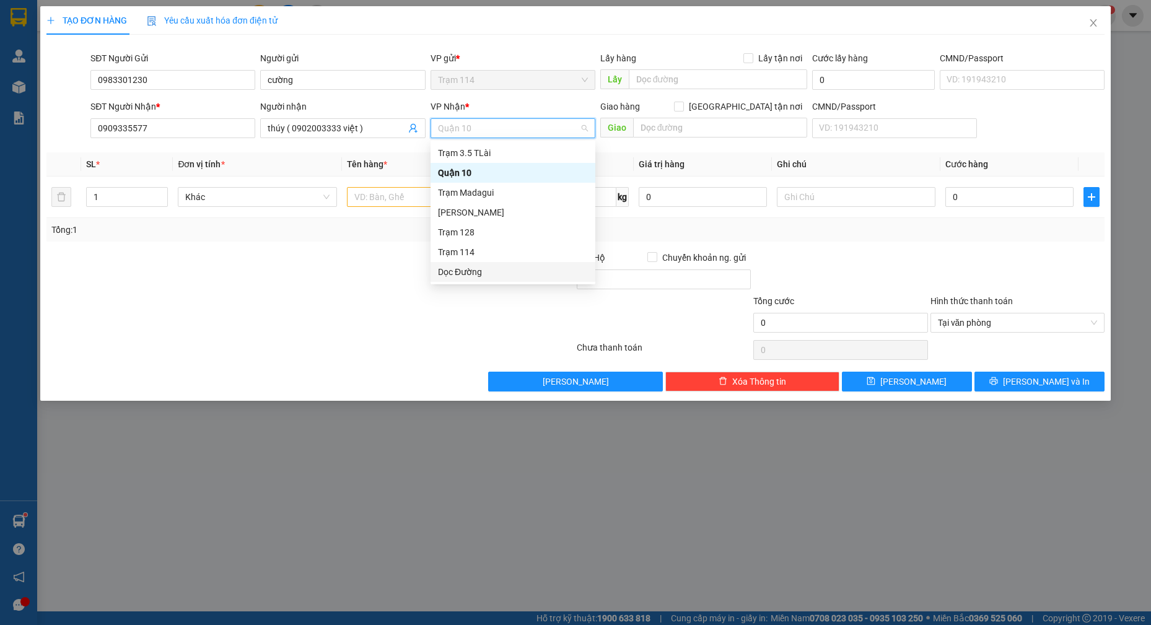
click at [468, 273] on div "Dọc Đường" at bounding box center [513, 272] width 150 height 14
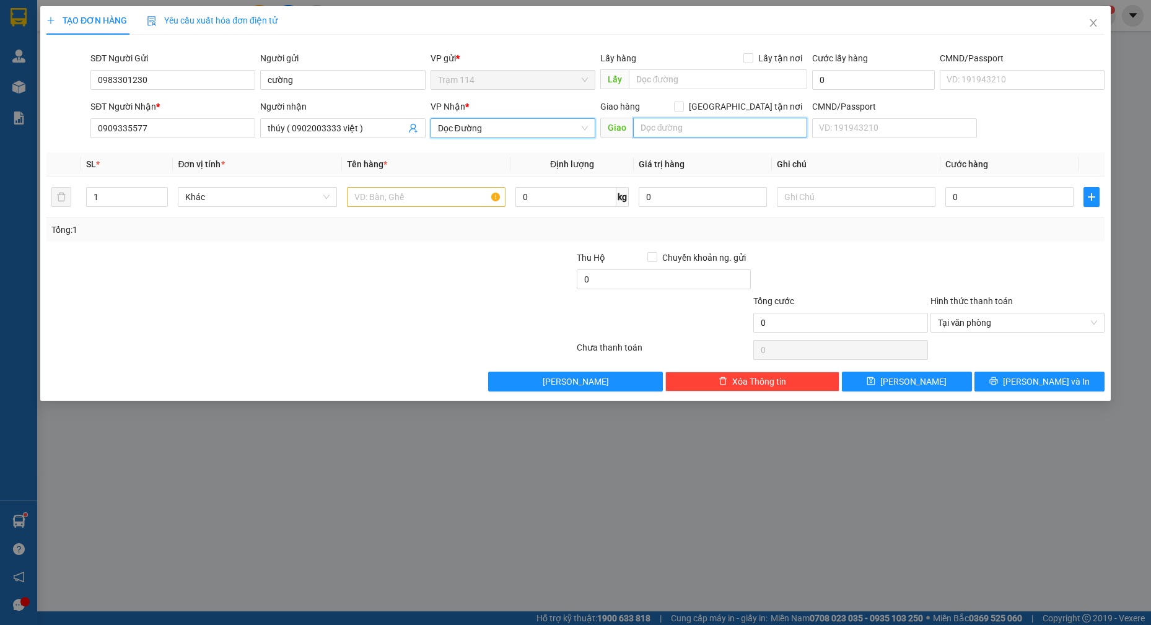
click at [685, 123] on input "text" at bounding box center [720, 128] width 175 height 20
type input "61 đường 3 [GEOGRAPHIC_DATA]"
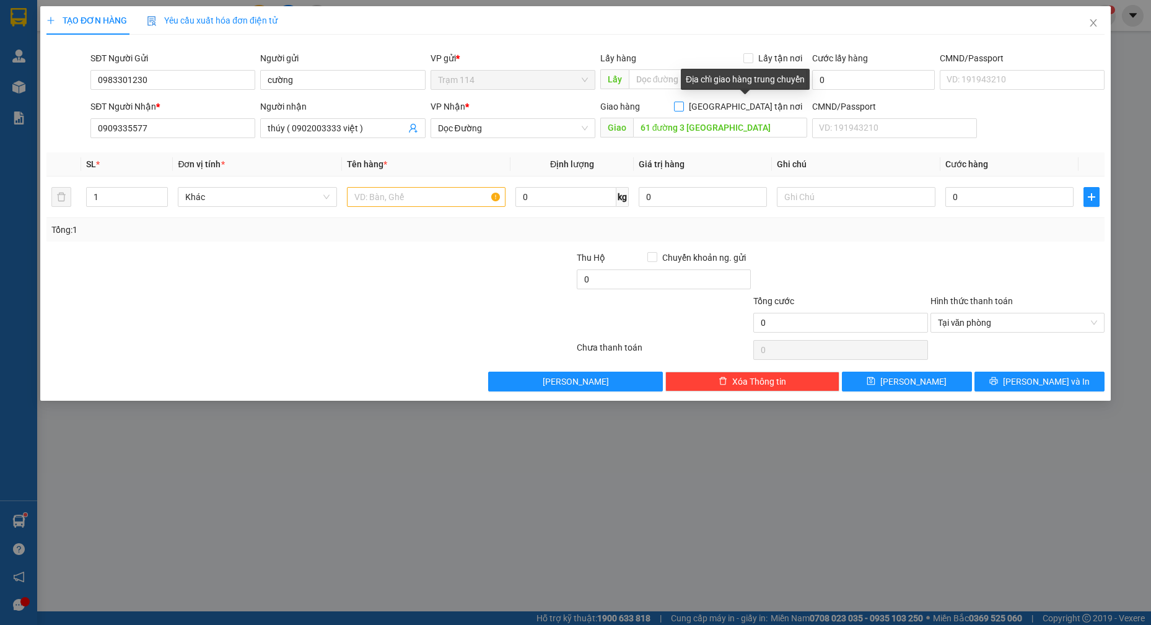
click at [683, 107] on input "[GEOGRAPHIC_DATA] tận nơi" at bounding box center [678, 106] width 9 height 9
checkbox input "true"
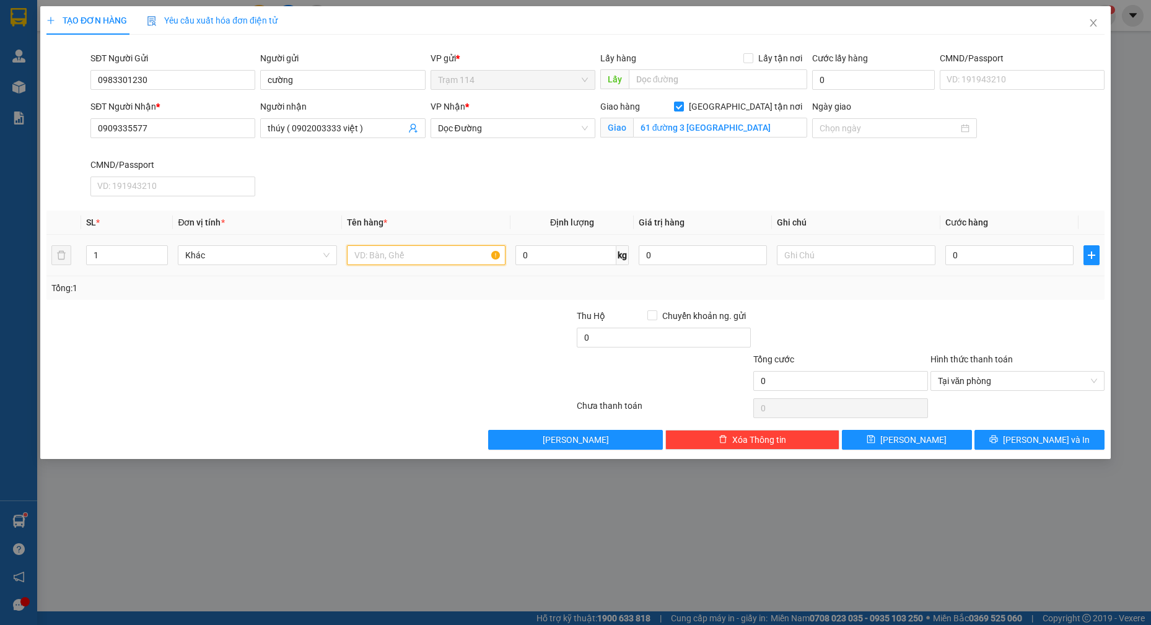
click at [406, 256] on input "text" at bounding box center [426, 255] width 159 height 20
type input "thùng xốp đồ ăn"
click at [1012, 258] on input "0" at bounding box center [1009, 255] width 128 height 20
type input "7"
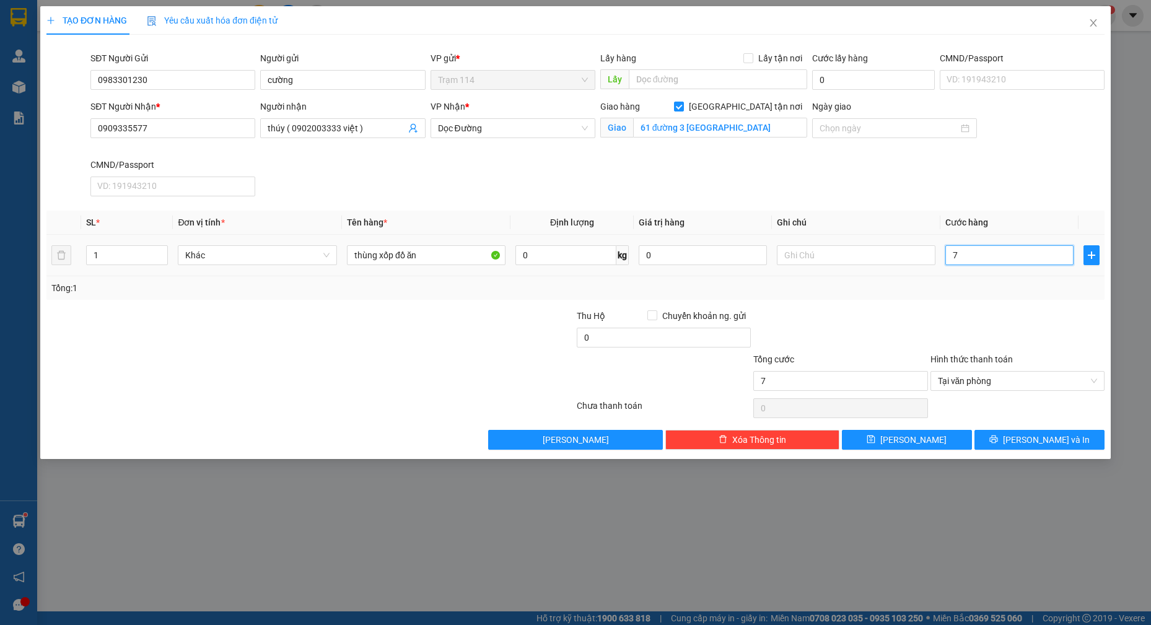
type input "70"
type input "70.000"
click at [616, 333] on input "0" at bounding box center [664, 338] width 174 height 20
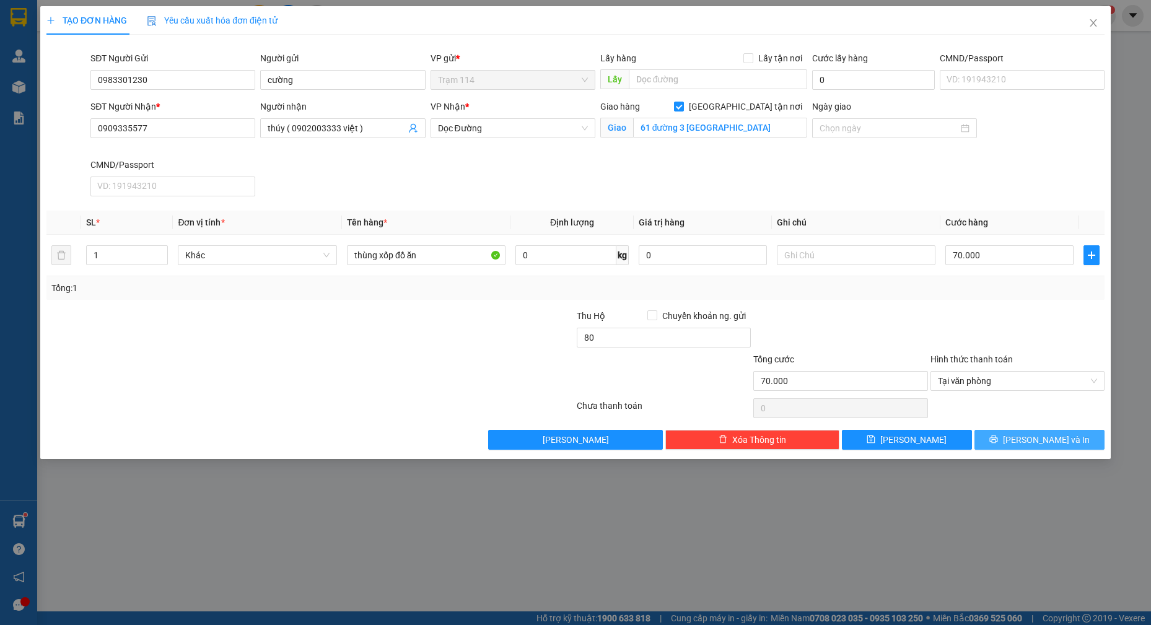
type input "80.000"
click at [1051, 439] on span "[PERSON_NAME] và In" at bounding box center [1046, 440] width 87 height 14
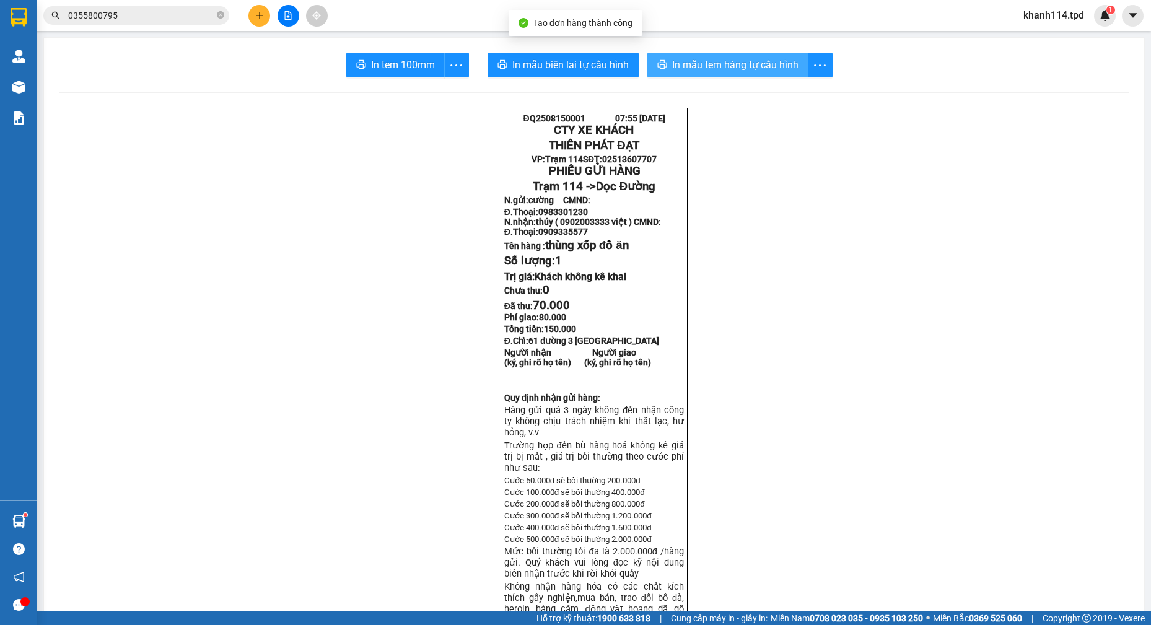
click at [716, 62] on span "In mẫu tem hàng tự cấu hình" at bounding box center [735, 64] width 126 height 15
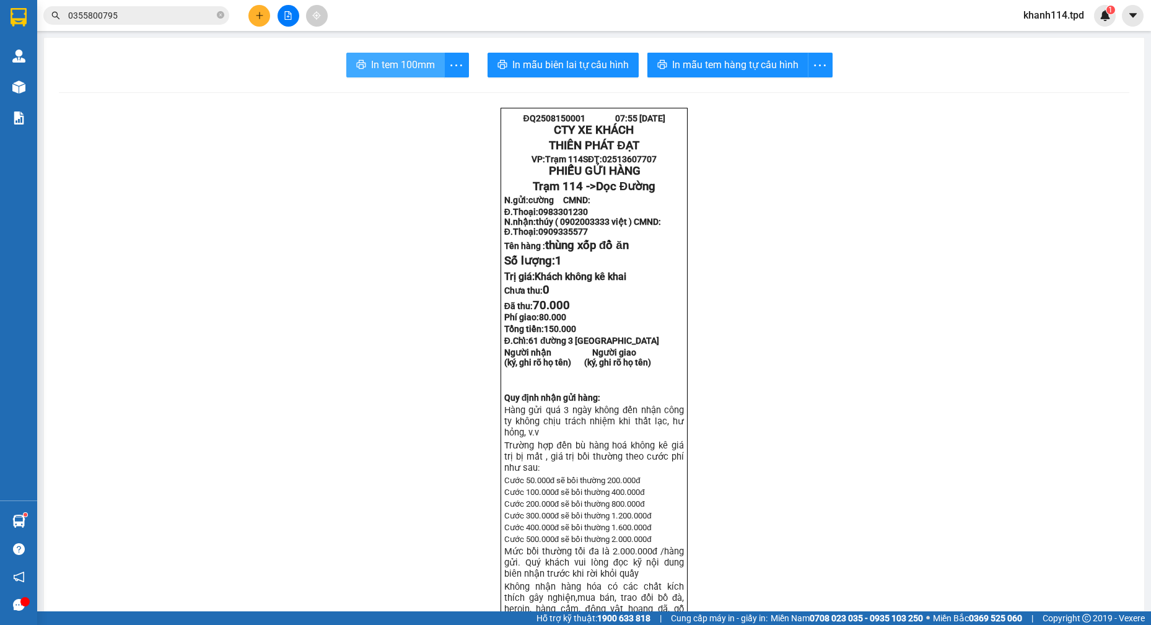
click at [414, 63] on span "In tem 100mm" at bounding box center [403, 64] width 64 height 15
click at [436, 59] on button "In tem 100mm" at bounding box center [395, 65] width 99 height 25
click at [260, 17] on icon "plus" at bounding box center [259, 15] width 9 height 9
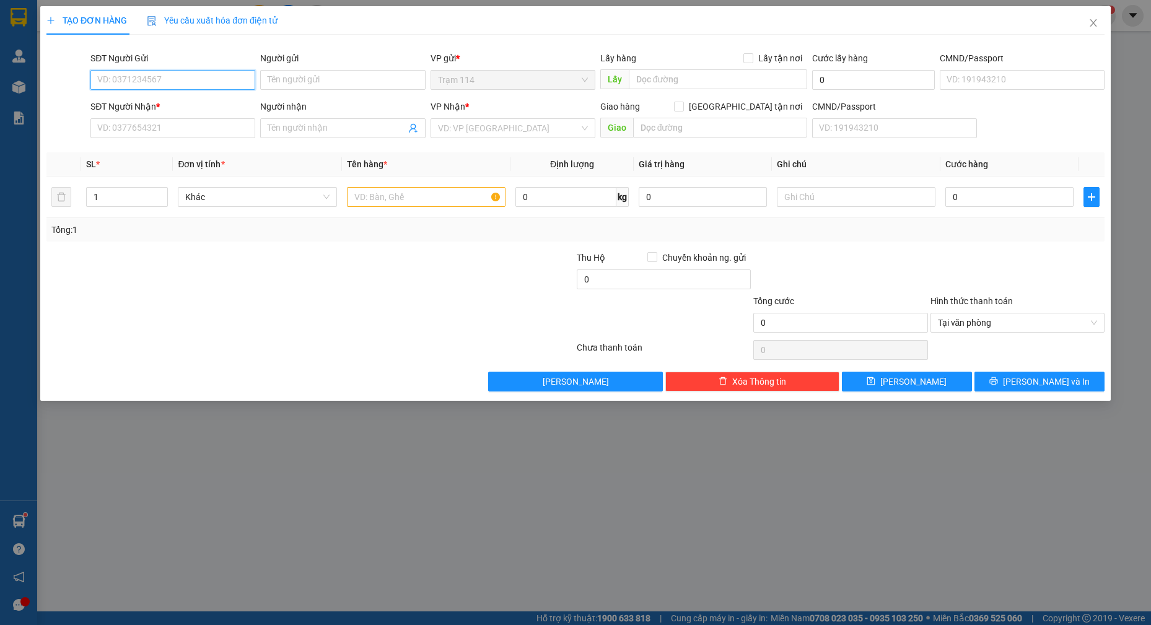
click at [209, 86] on input "SĐT Người Gửi" at bounding box center [172, 80] width 165 height 20
click at [209, 85] on input "SĐT Người Gửi" at bounding box center [172, 80] width 165 height 20
type input "0938577789"
click at [211, 99] on div "0938577789 - được" at bounding box center [173, 105] width 150 height 14
type input "được"
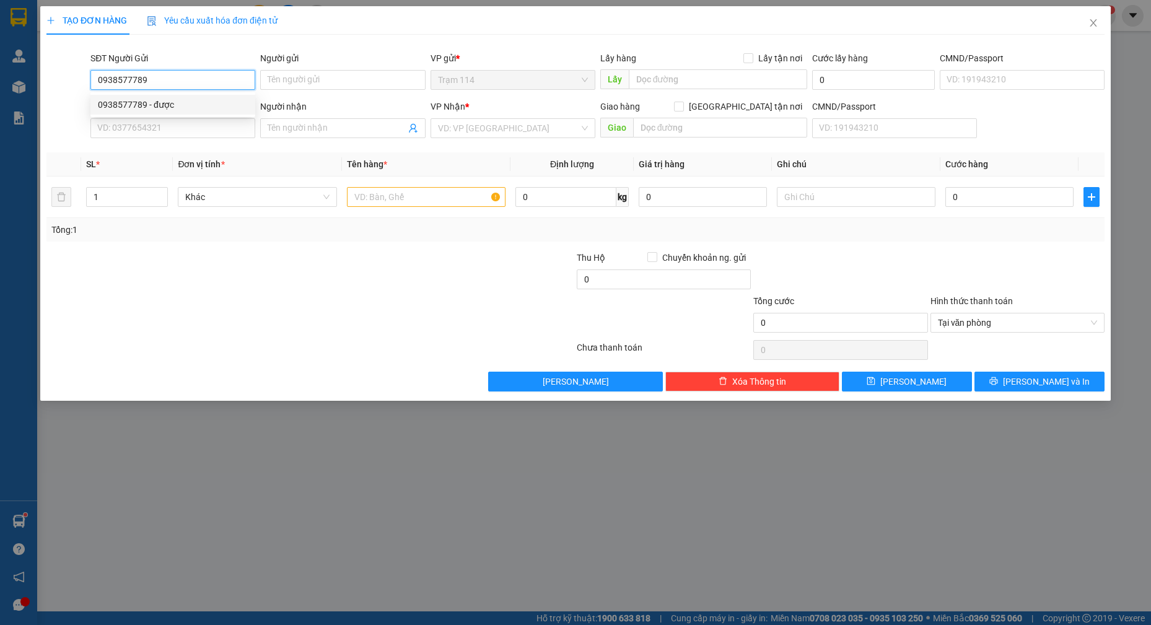
type input "0938577789"
type input "được"
type input "0938577789"
click at [379, 191] on input "text" at bounding box center [426, 197] width 159 height 20
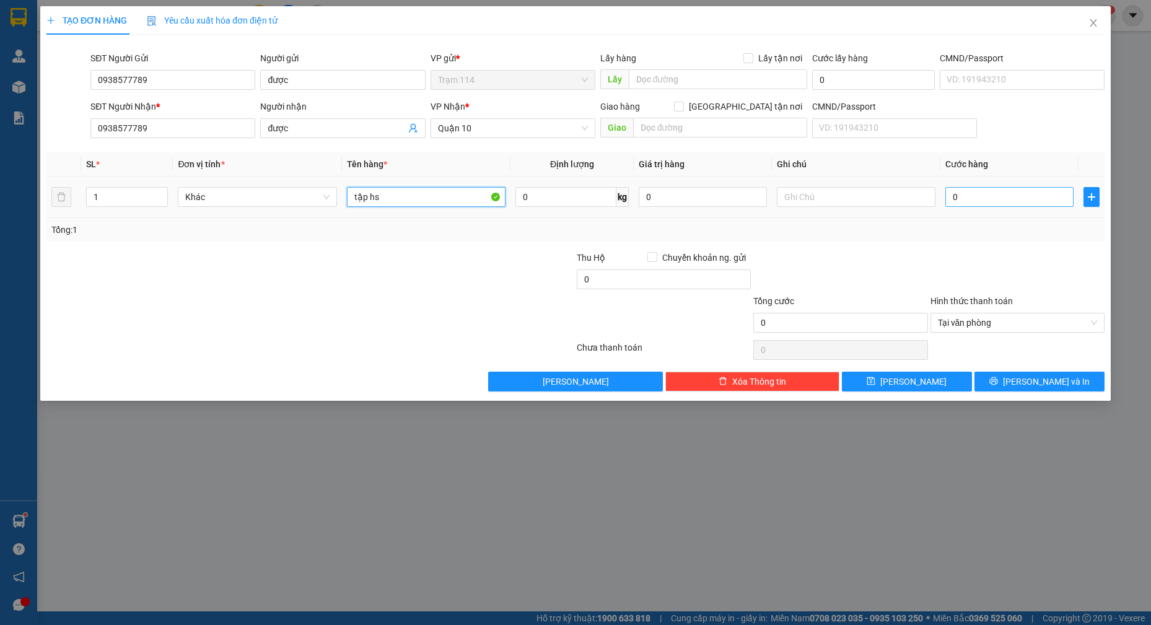
type input "tập hs"
click at [989, 192] on input "0" at bounding box center [1009, 197] width 128 height 20
type input "4"
type input "40"
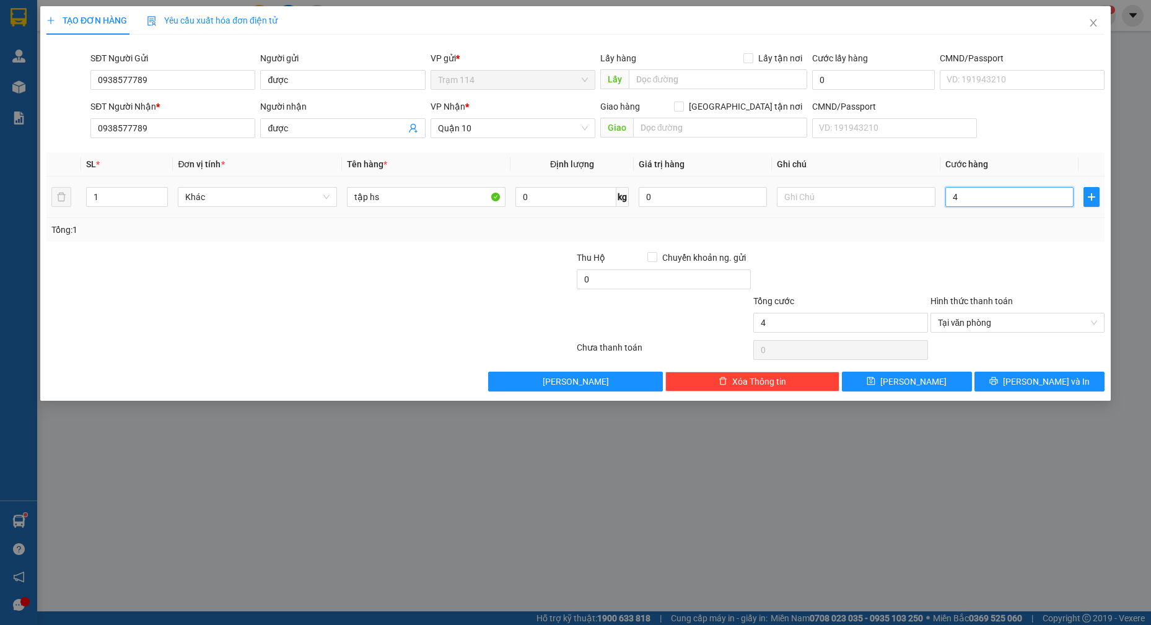
type input "40"
type input "40.000"
click at [909, 259] on div at bounding box center [840, 272] width 177 height 43
drag, startPoint x: 1042, startPoint y: 380, endPoint x: 1081, endPoint y: 393, distance: 41.1
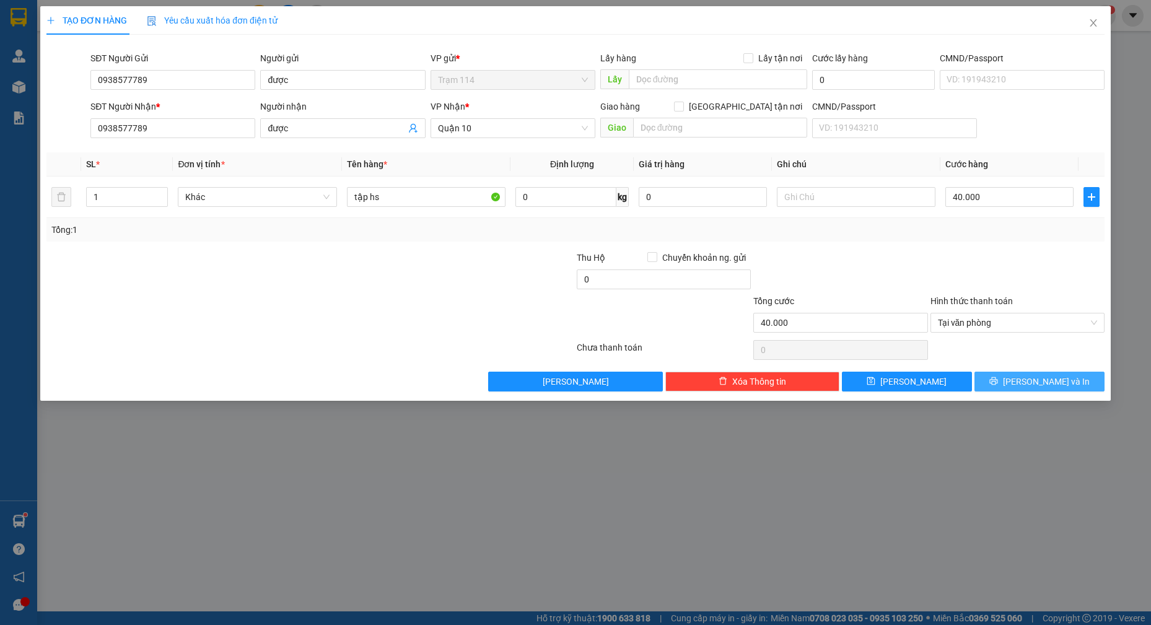
click at [1043, 380] on span "[PERSON_NAME] và In" at bounding box center [1046, 382] width 87 height 14
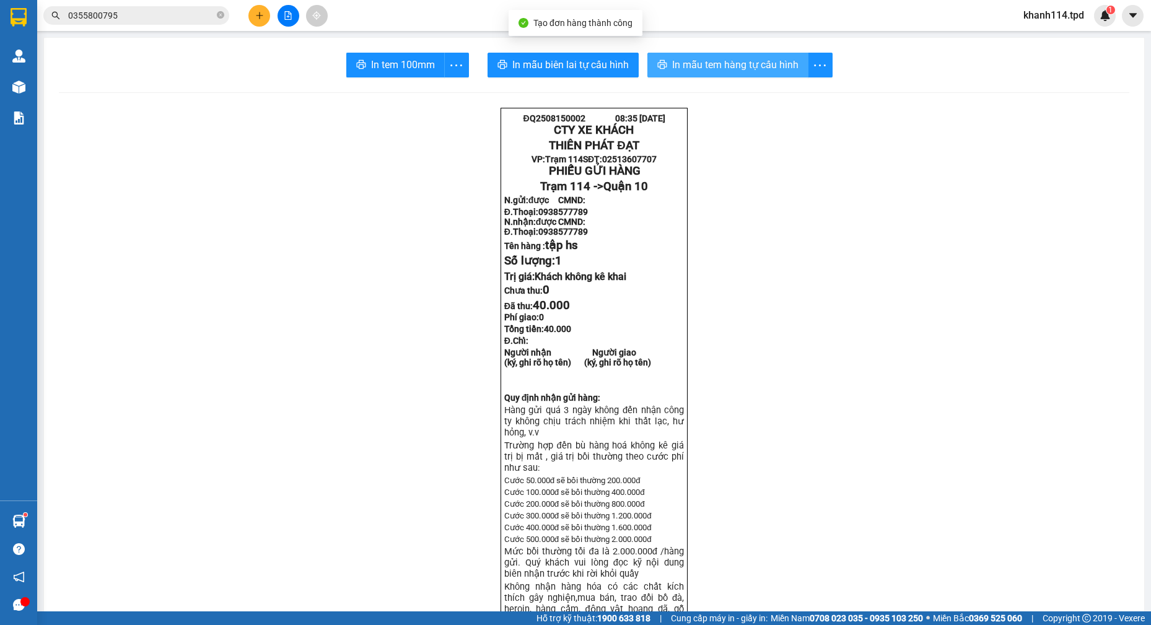
click at [717, 66] on span "In mẫu tem hàng tự cấu hình" at bounding box center [735, 64] width 126 height 15
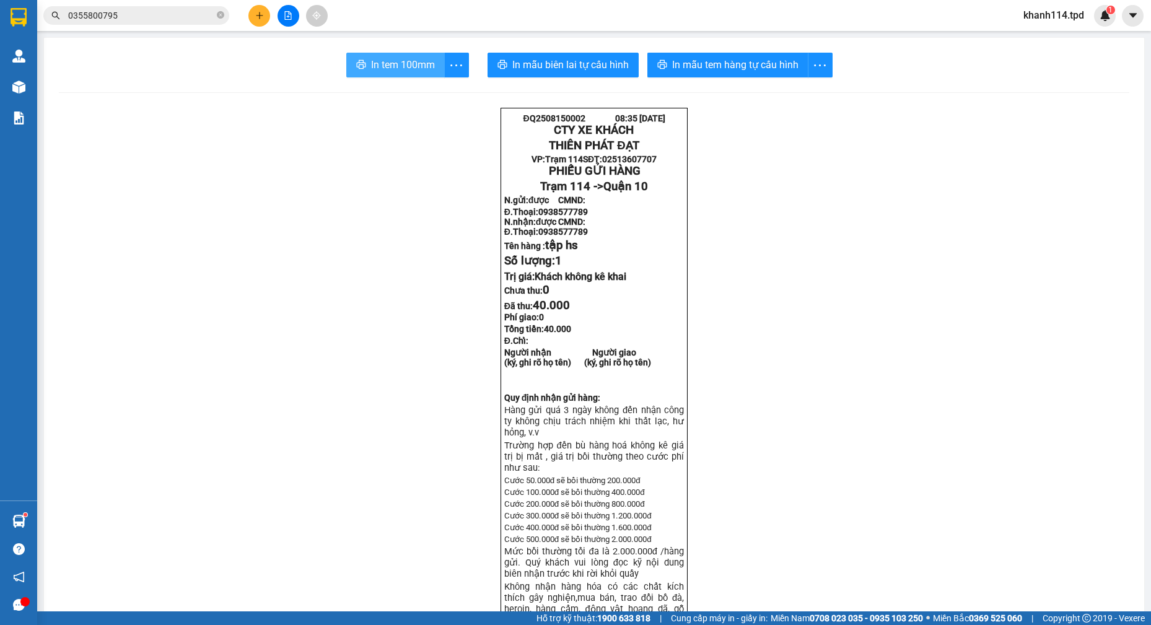
click at [394, 59] on span "In tem 100mm" at bounding box center [403, 64] width 64 height 15
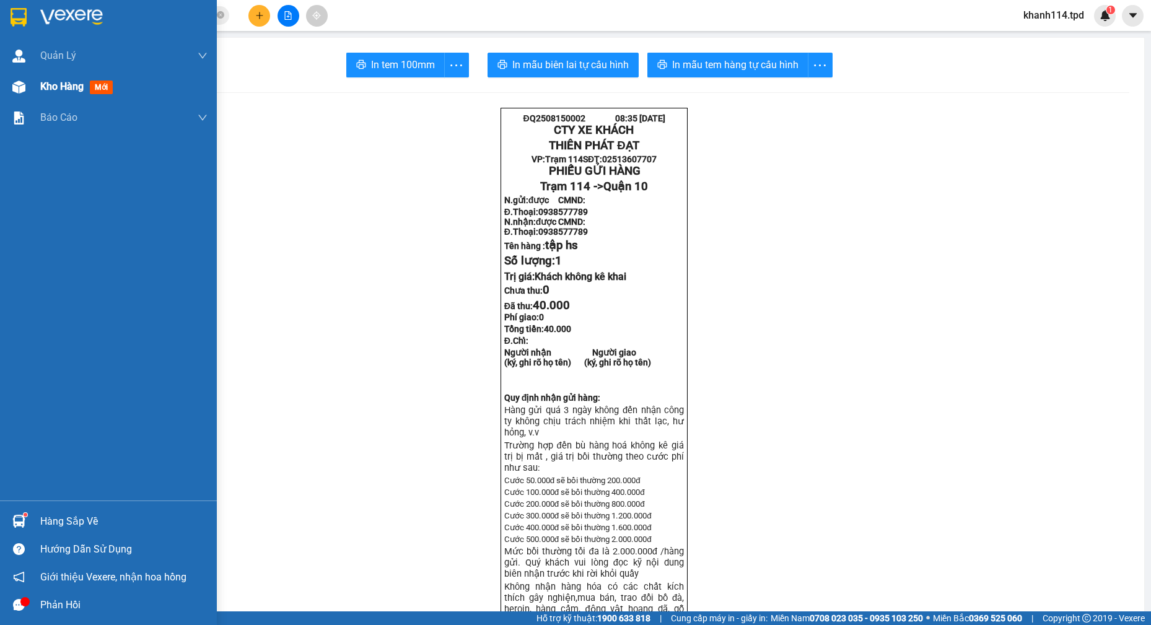
click at [32, 91] on div "Kho hàng mới" at bounding box center [108, 86] width 217 height 31
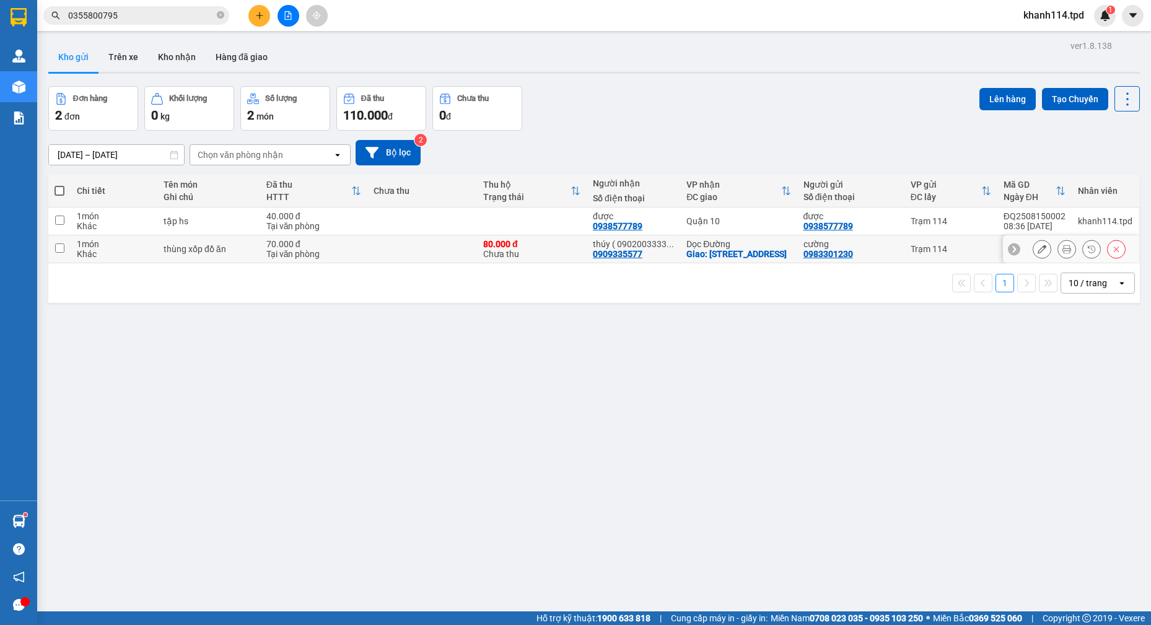
click at [58, 251] on input "checkbox" at bounding box center [59, 247] width 9 height 9
checkbox input "true"
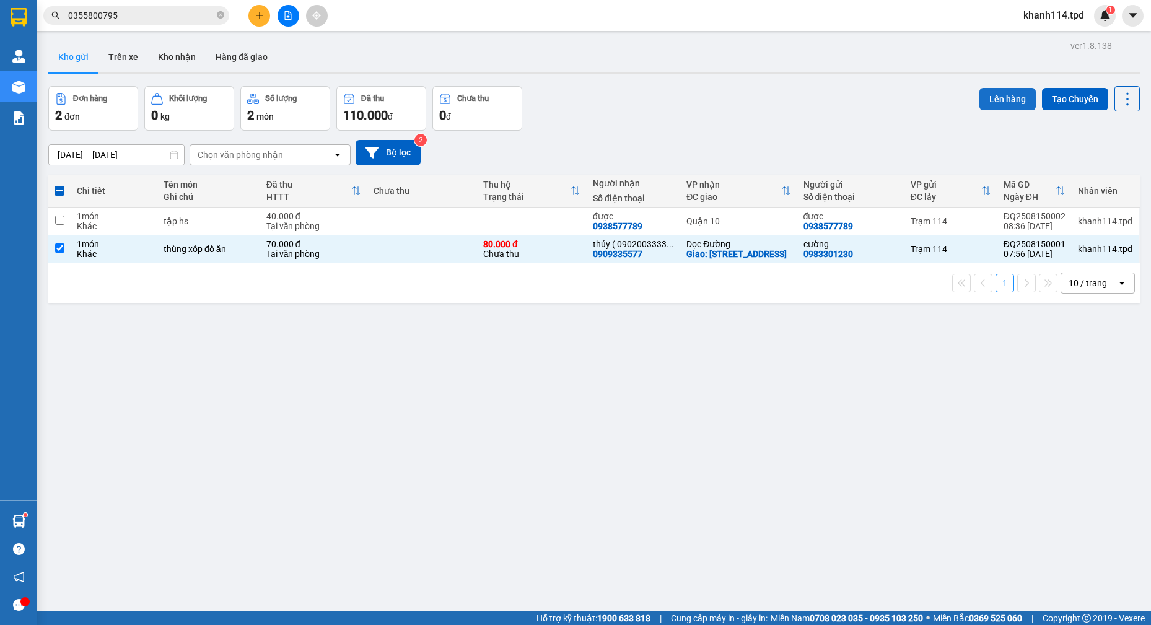
click at [984, 102] on button "Lên hàng" at bounding box center [1007, 99] width 56 height 22
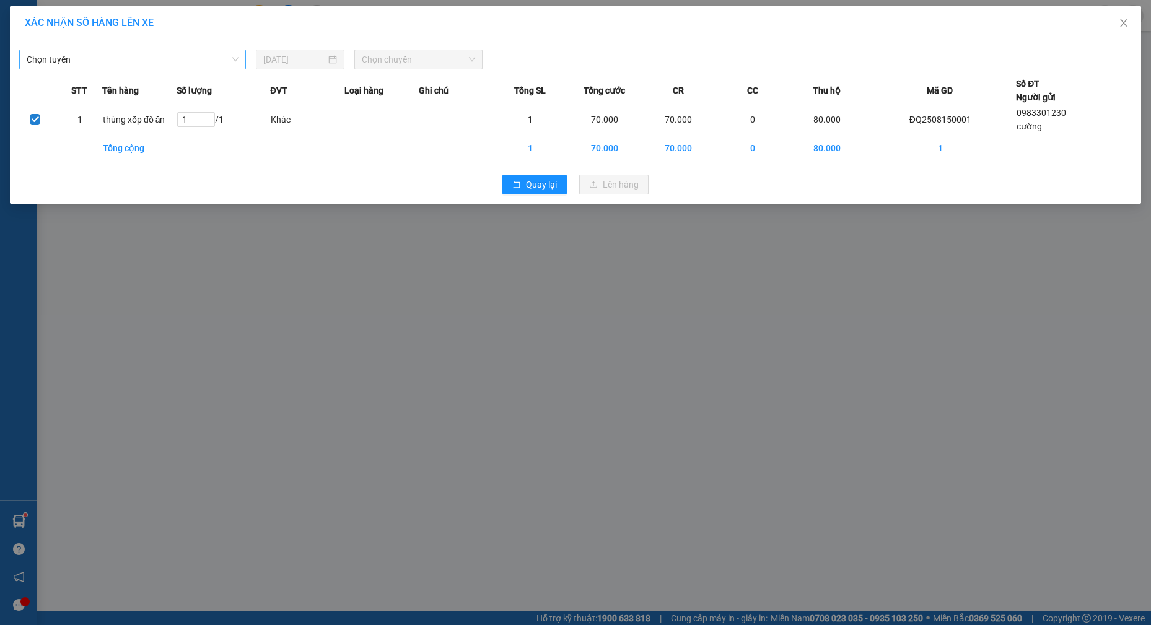
click at [205, 64] on span "Chọn tuyến" at bounding box center [133, 59] width 212 height 19
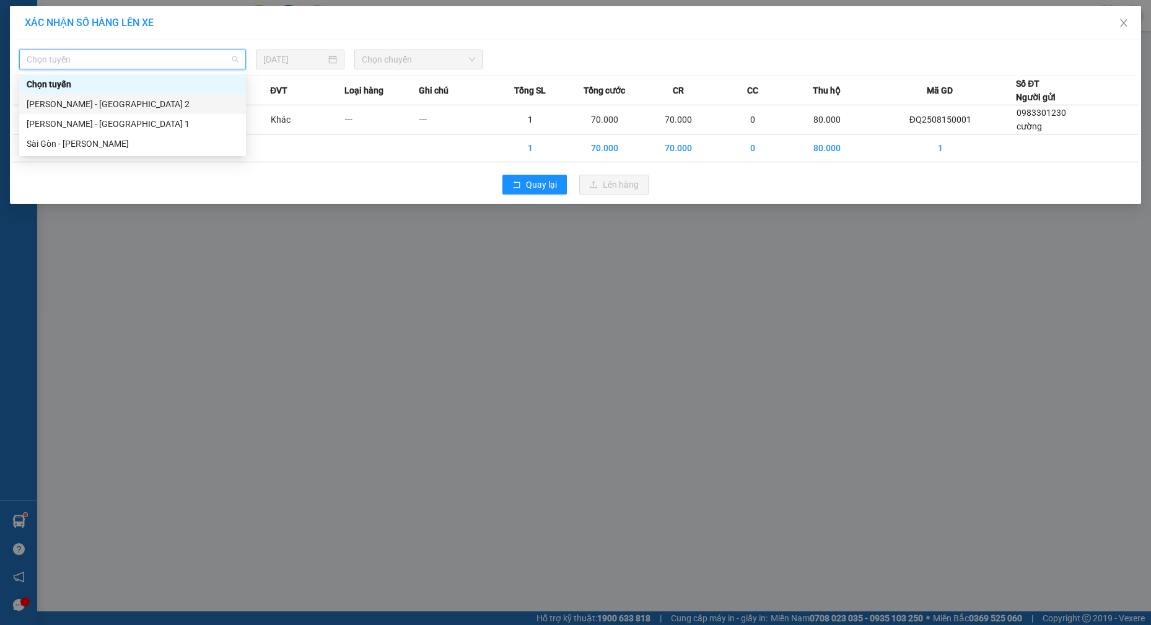
click at [123, 101] on div "[PERSON_NAME] - [GEOGRAPHIC_DATA] 2" at bounding box center [133, 104] width 212 height 14
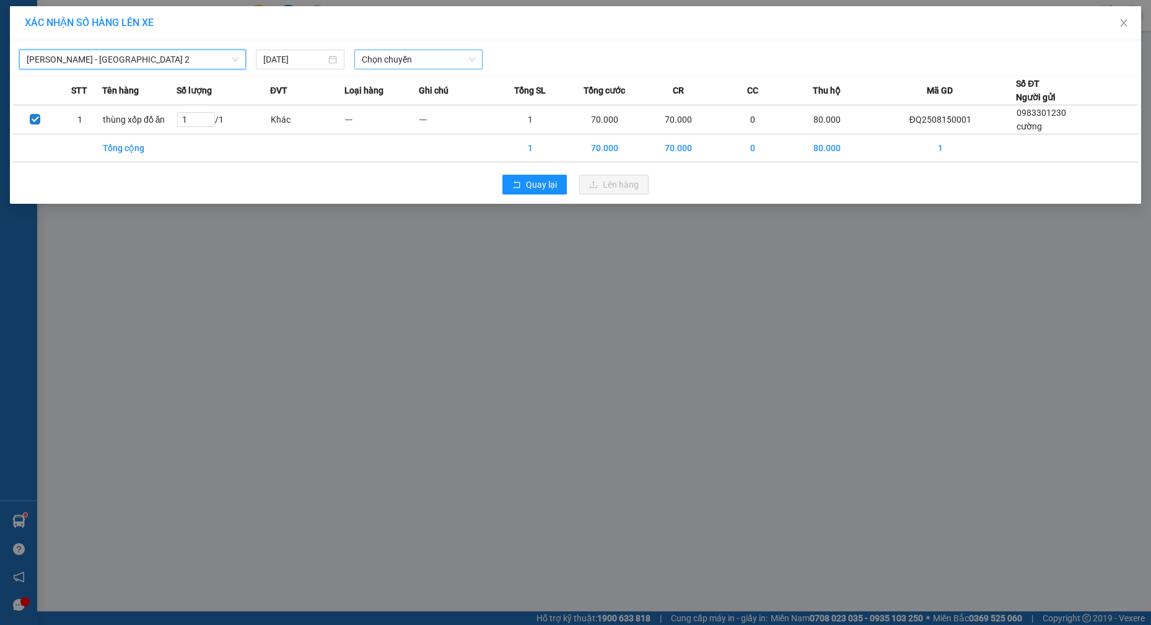
click at [410, 55] on span "Chọn chuyến" at bounding box center [418, 59] width 113 height 19
type input "08"
click at [423, 112] on div "Thêm chuyến " 08:00 "" at bounding box center [420, 104] width 132 height 21
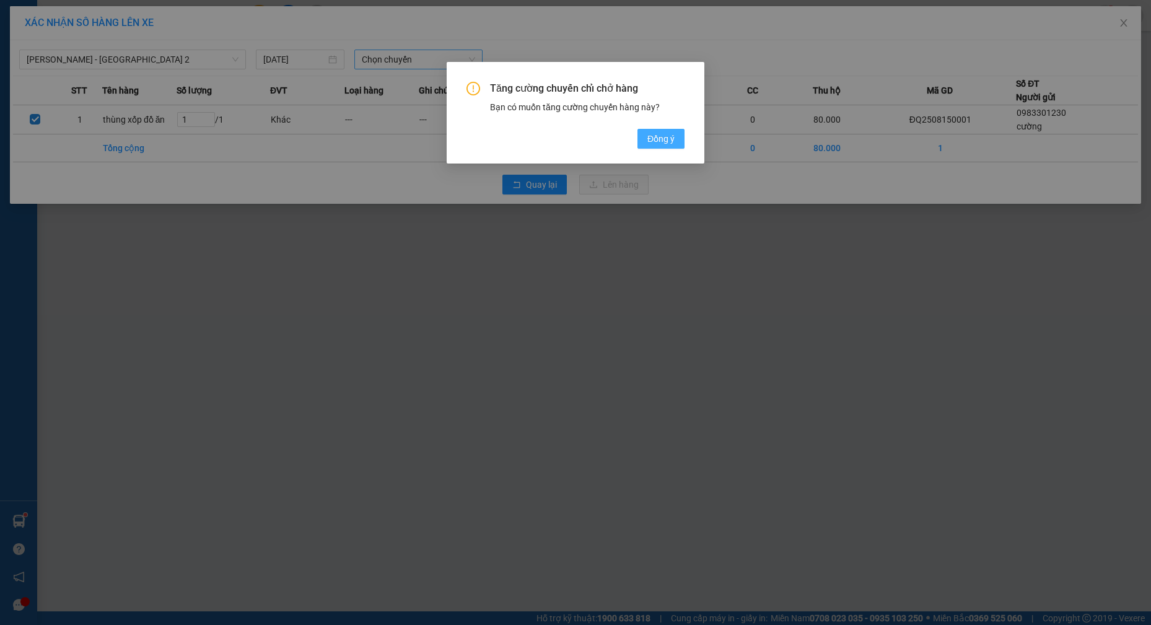
click at [672, 143] on span "Đồng ý" at bounding box center [660, 139] width 27 height 14
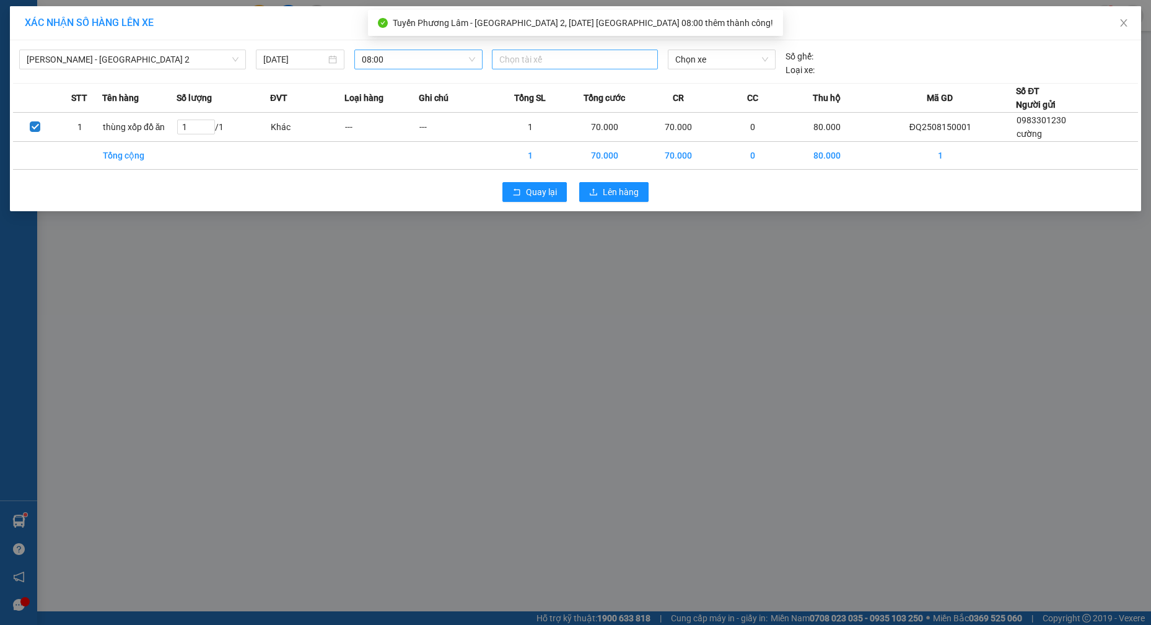
click at [535, 61] on div at bounding box center [575, 59] width 160 height 15
type input "viên"
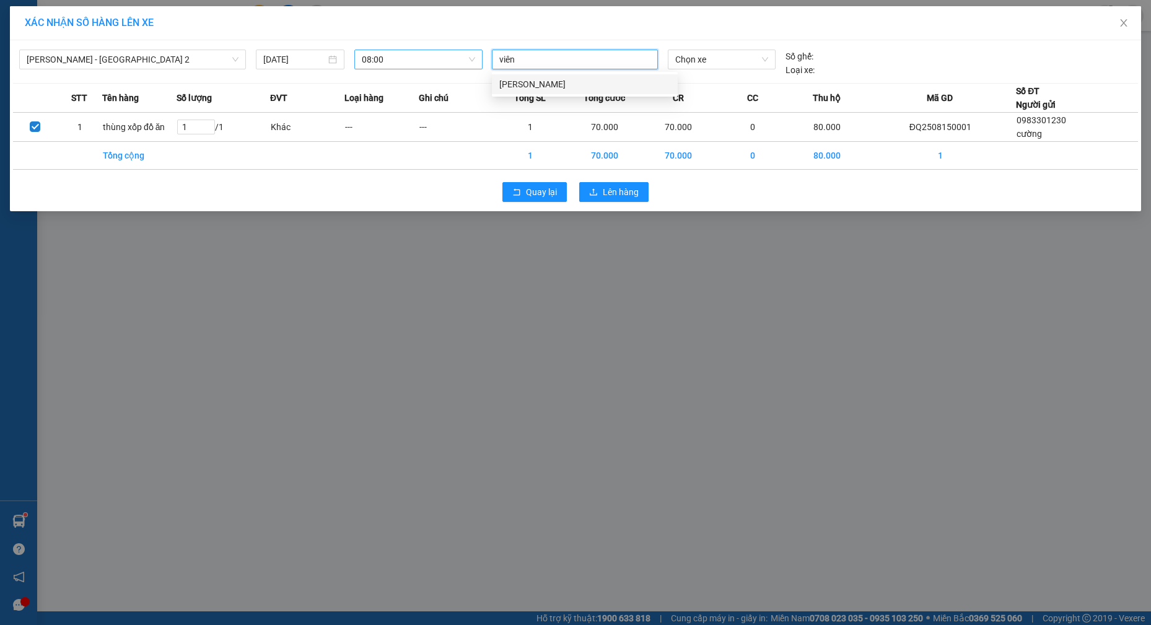
click at [529, 85] on div "[PERSON_NAME]" at bounding box center [584, 84] width 171 height 14
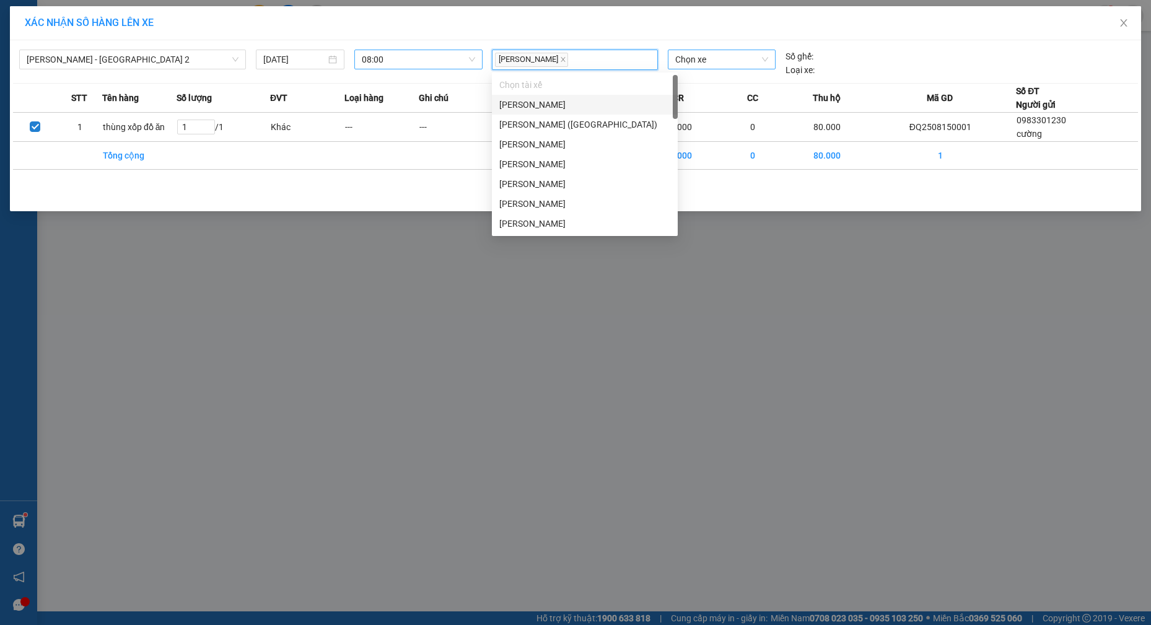
click at [710, 58] on span "Chọn xe" at bounding box center [721, 59] width 93 height 19
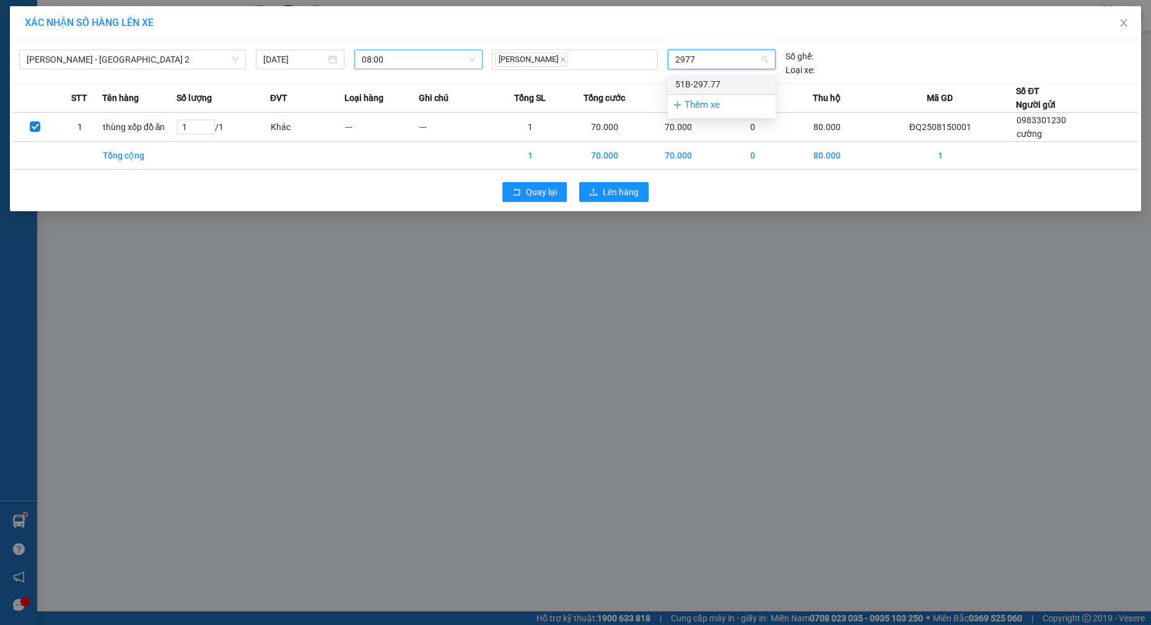
type input "29777"
click at [727, 83] on div "51B-297.77" at bounding box center [721, 84] width 93 height 14
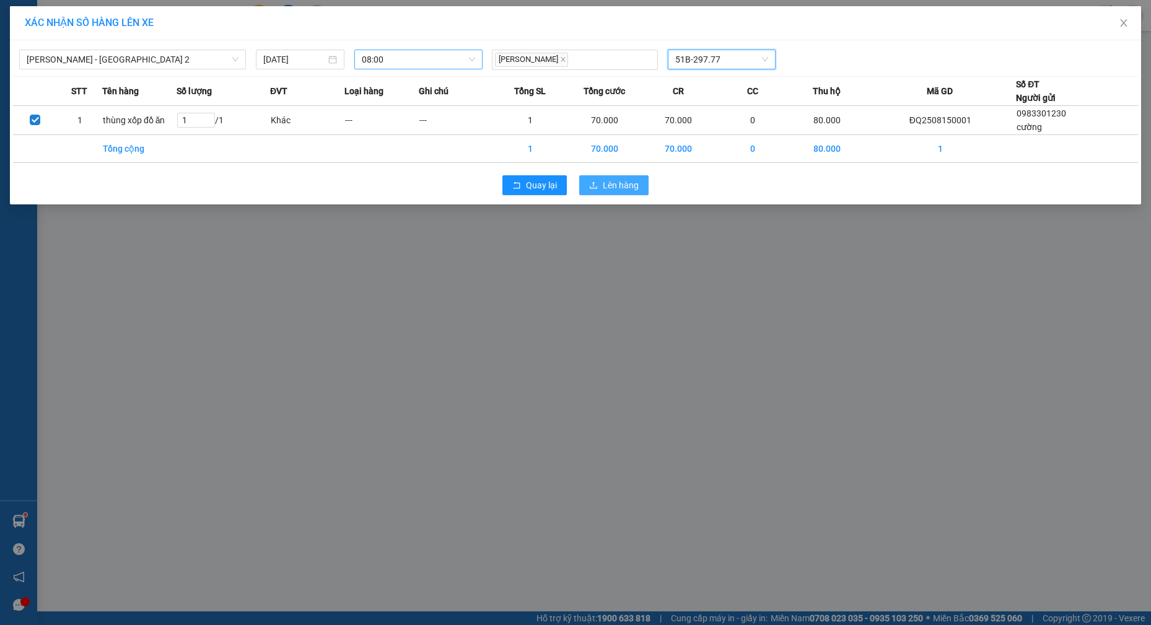
click at [607, 185] on span "Lên hàng" at bounding box center [621, 185] width 36 height 14
